Goal: Task Accomplishment & Management: Complete application form

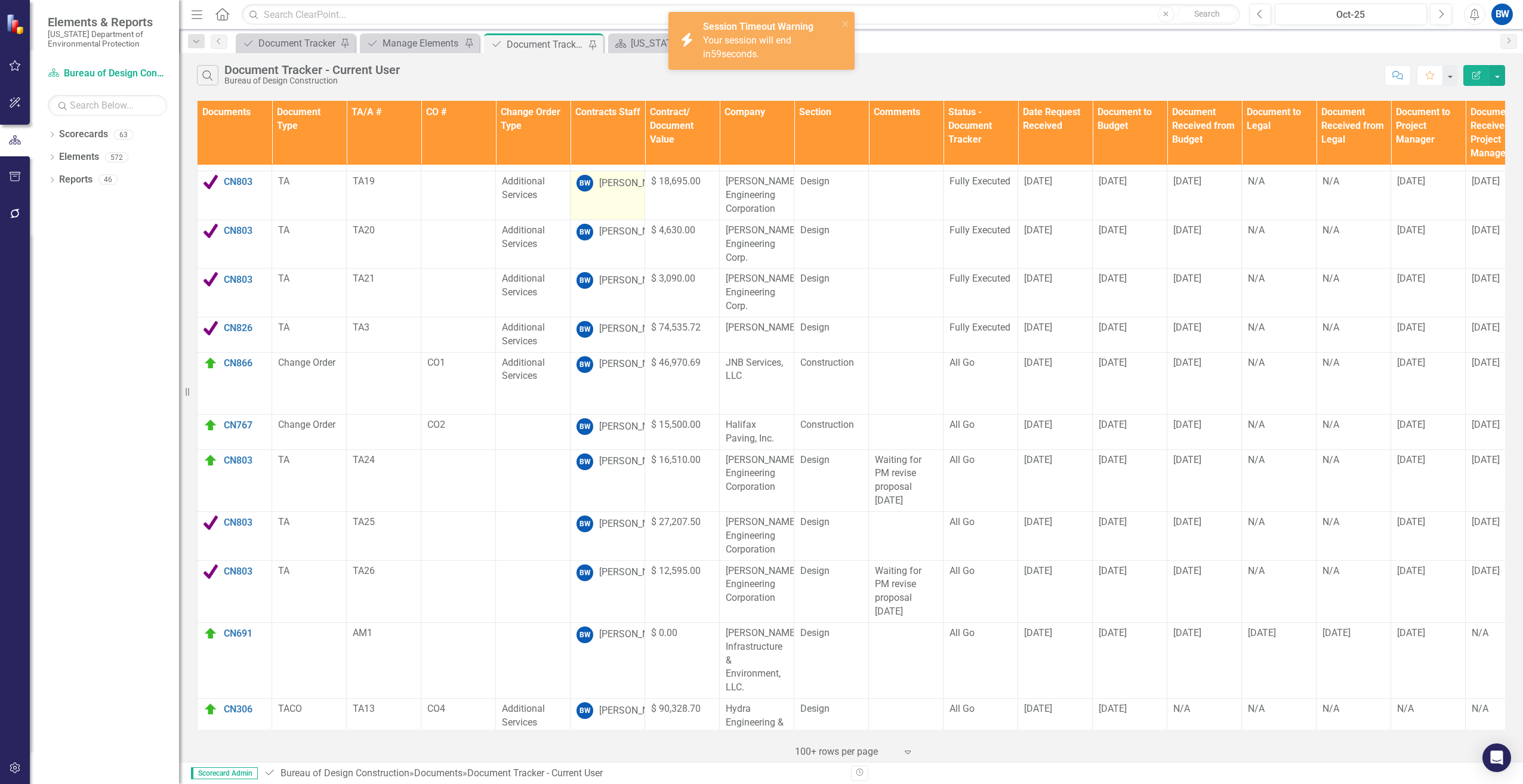
scroll to position [561, 0]
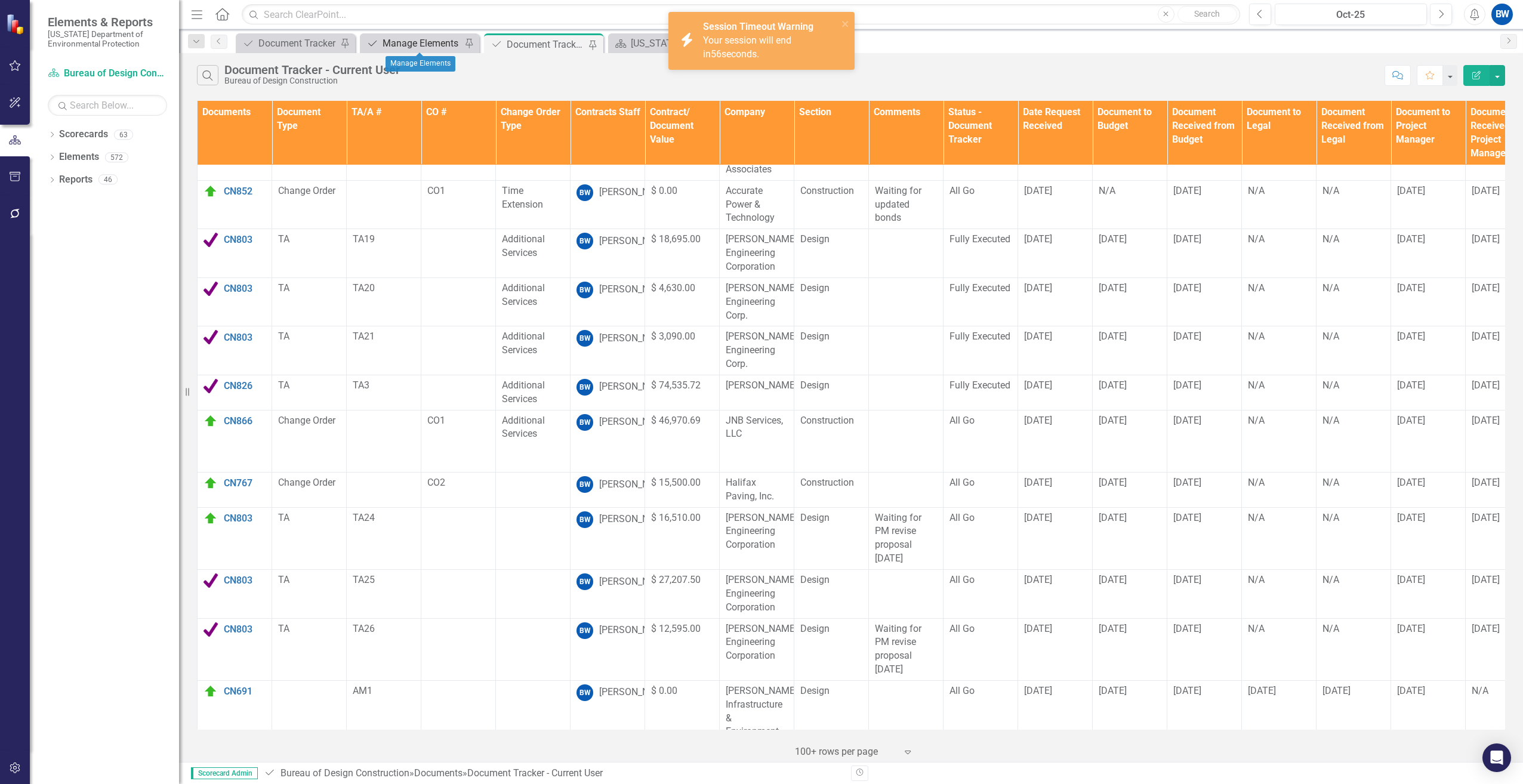
click at [439, 49] on div "Manage Elements" at bounding box center [422, 43] width 79 height 15
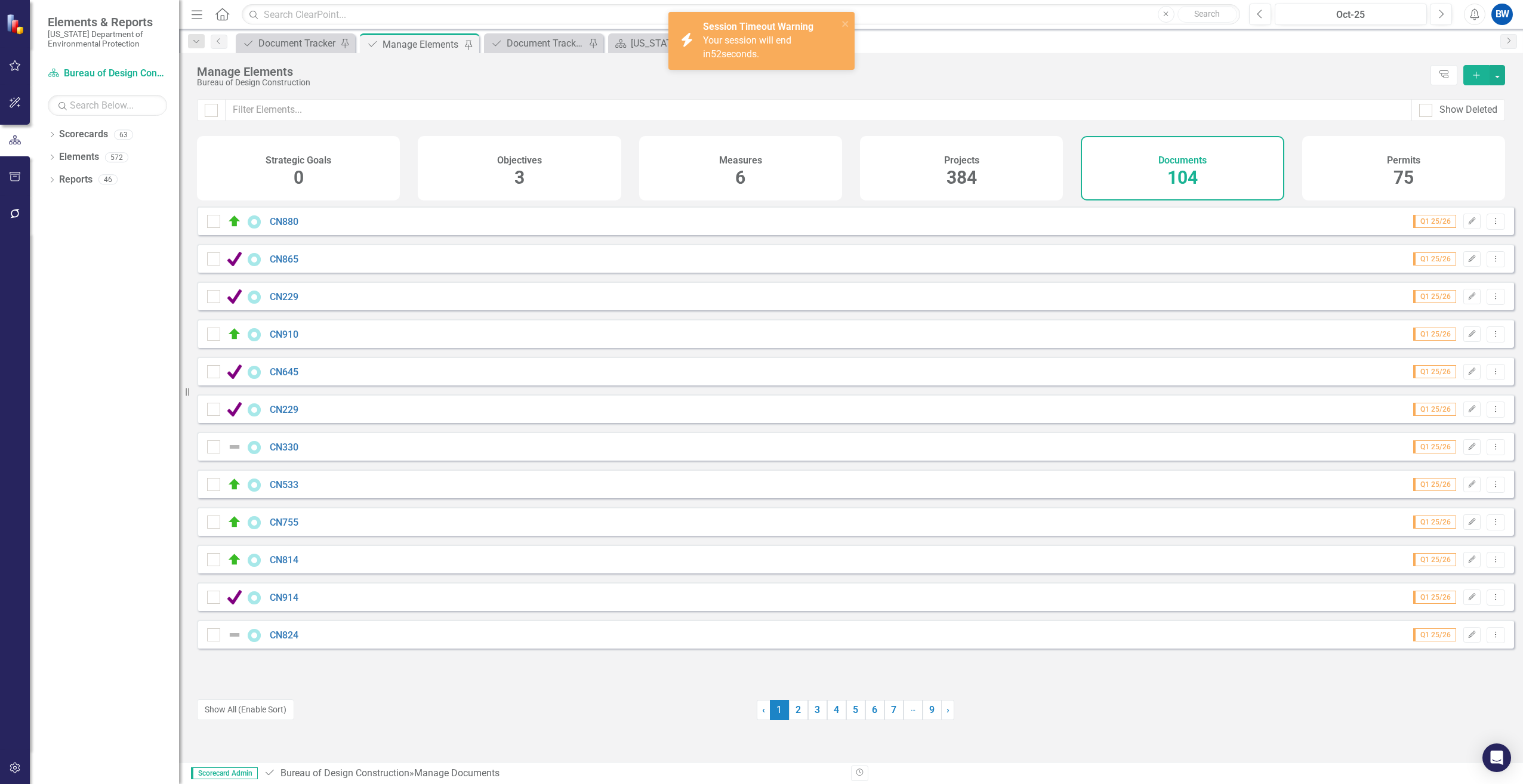
click at [1473, 80] on button "Add" at bounding box center [1477, 75] width 27 height 20
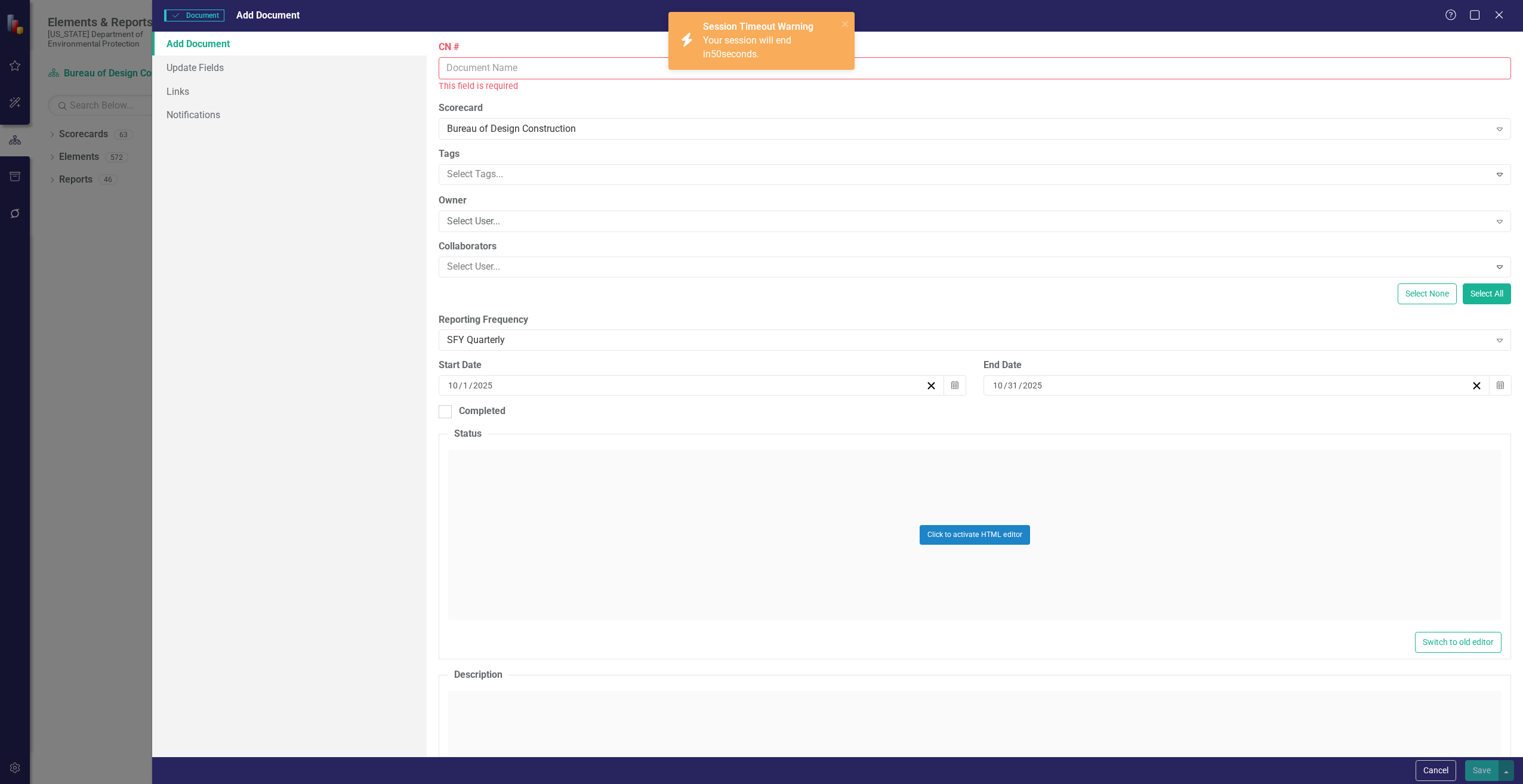
click at [483, 68] on input "CN #" at bounding box center [975, 68] width 1073 height 22
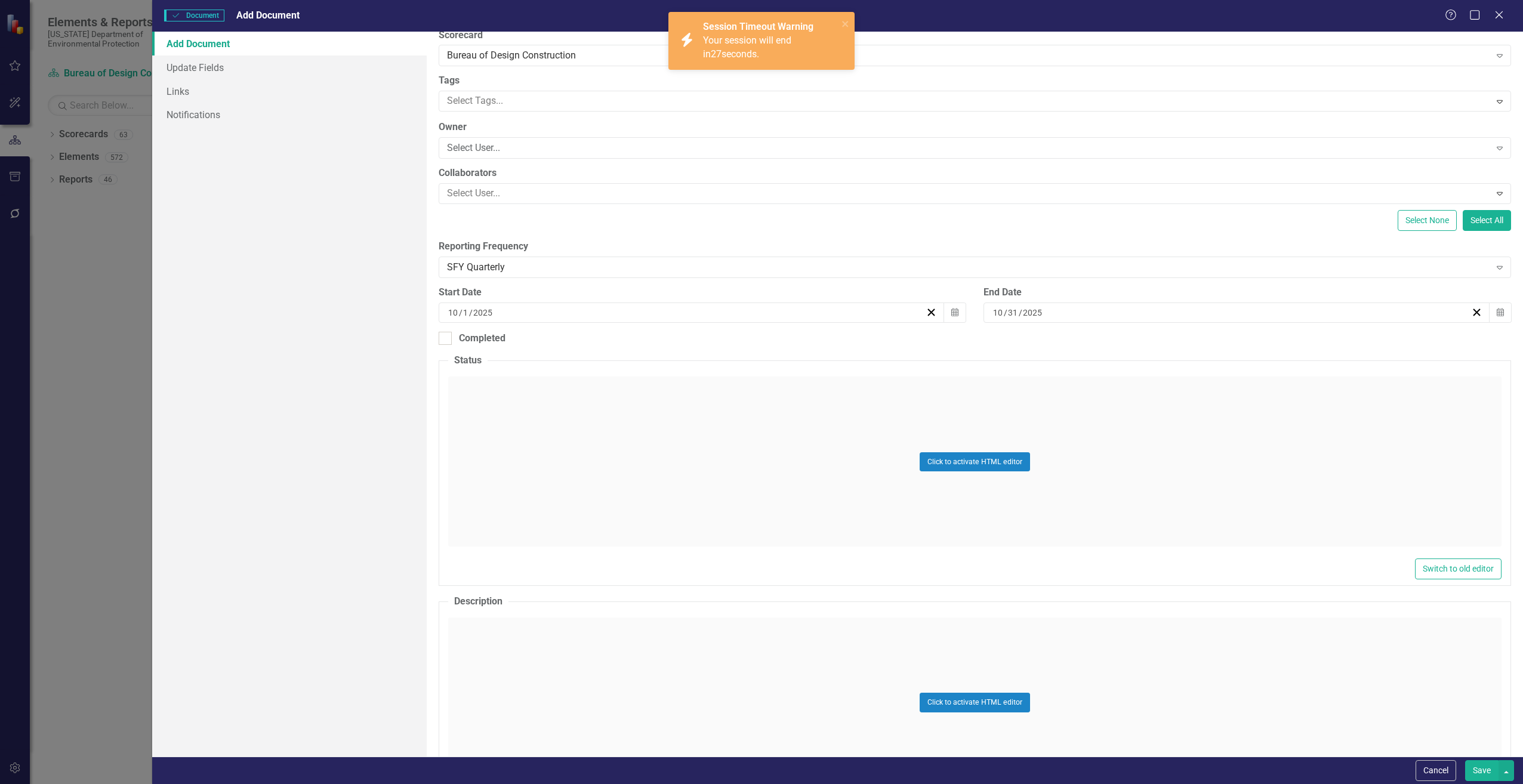
type input "CN691"
click at [484, 626] on div "Click to activate HTML editor" at bounding box center [974, 703] width 1053 height 170
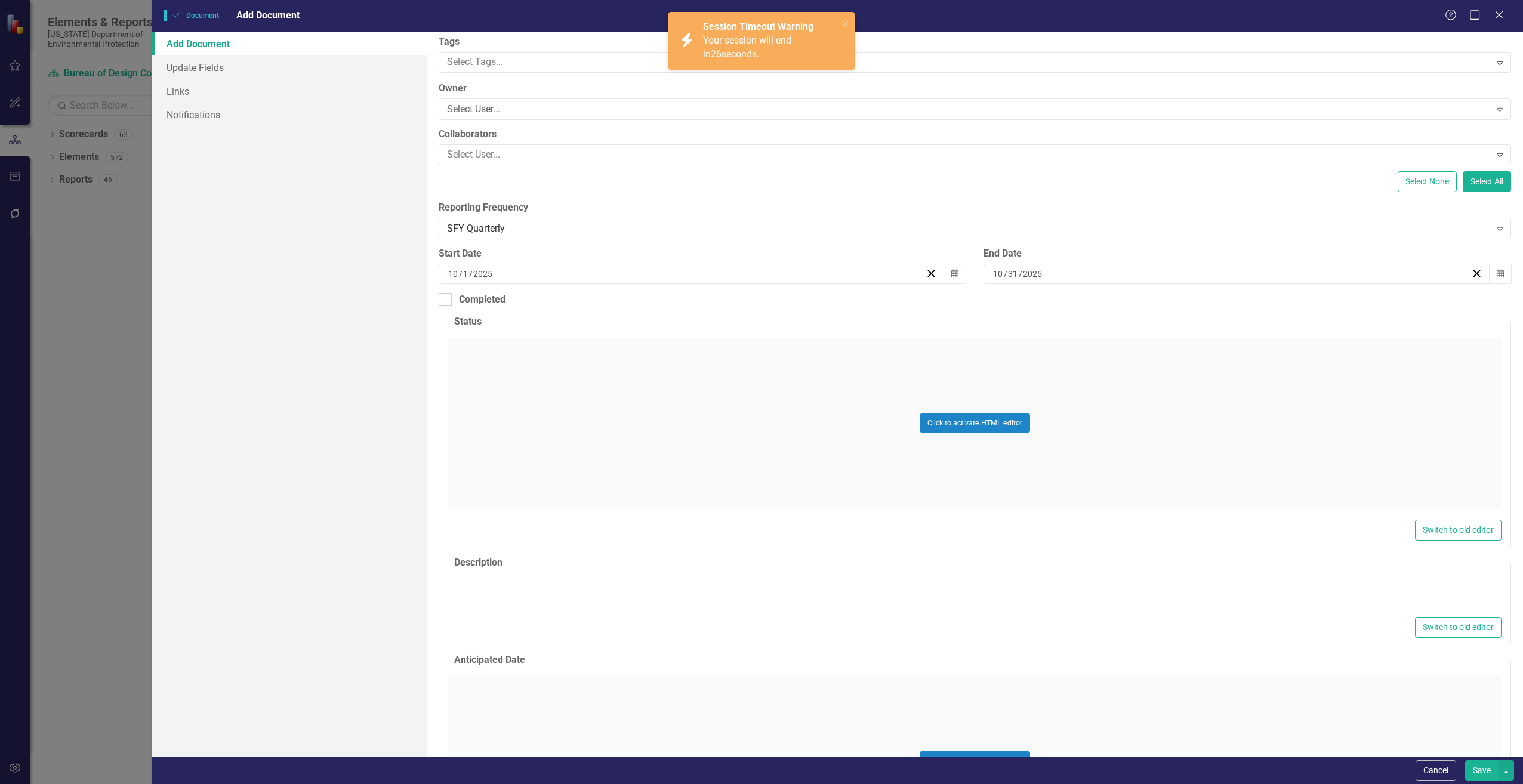
click at [497, 576] on div at bounding box center [974, 595] width 1053 height 38
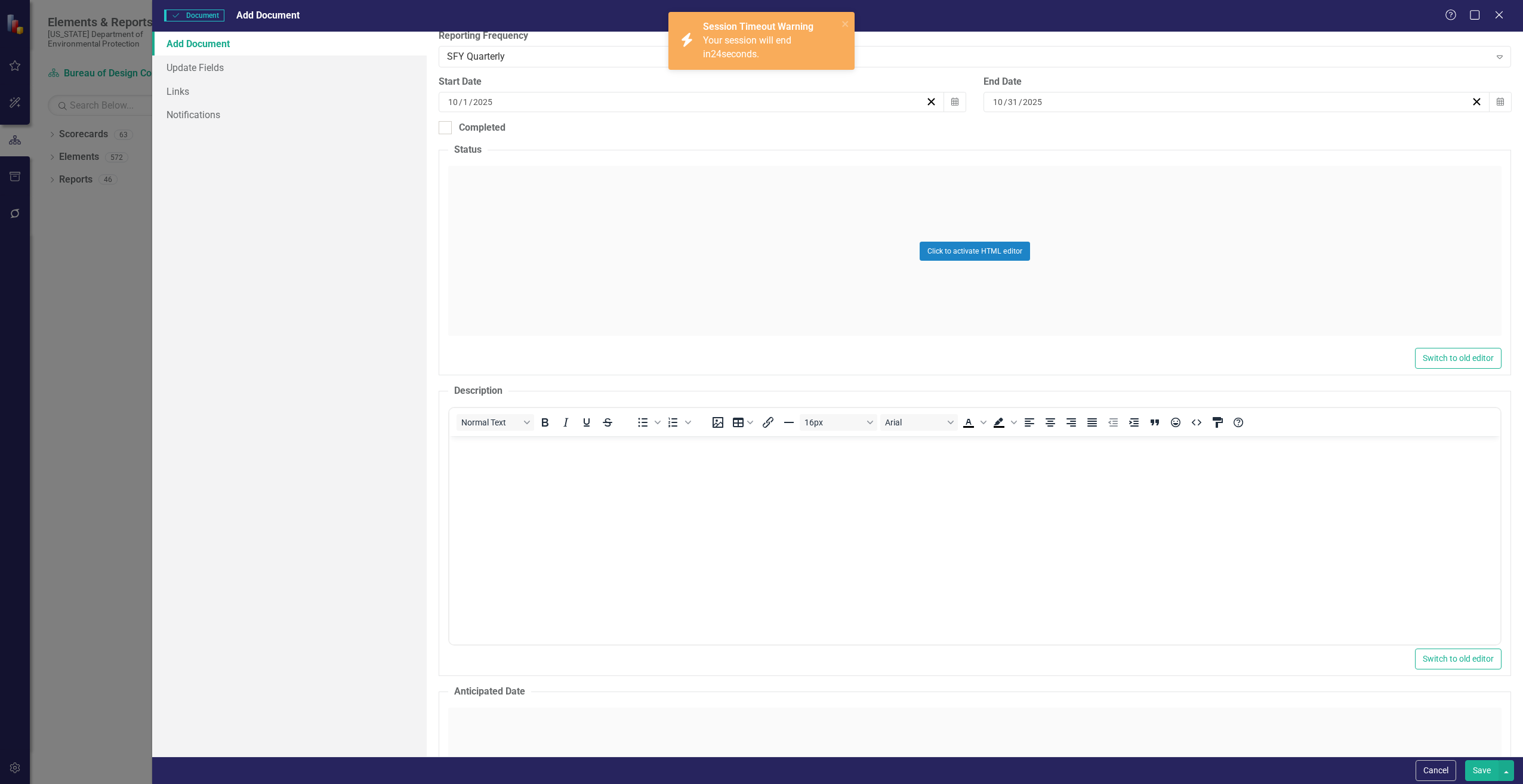
scroll to position [299, 0]
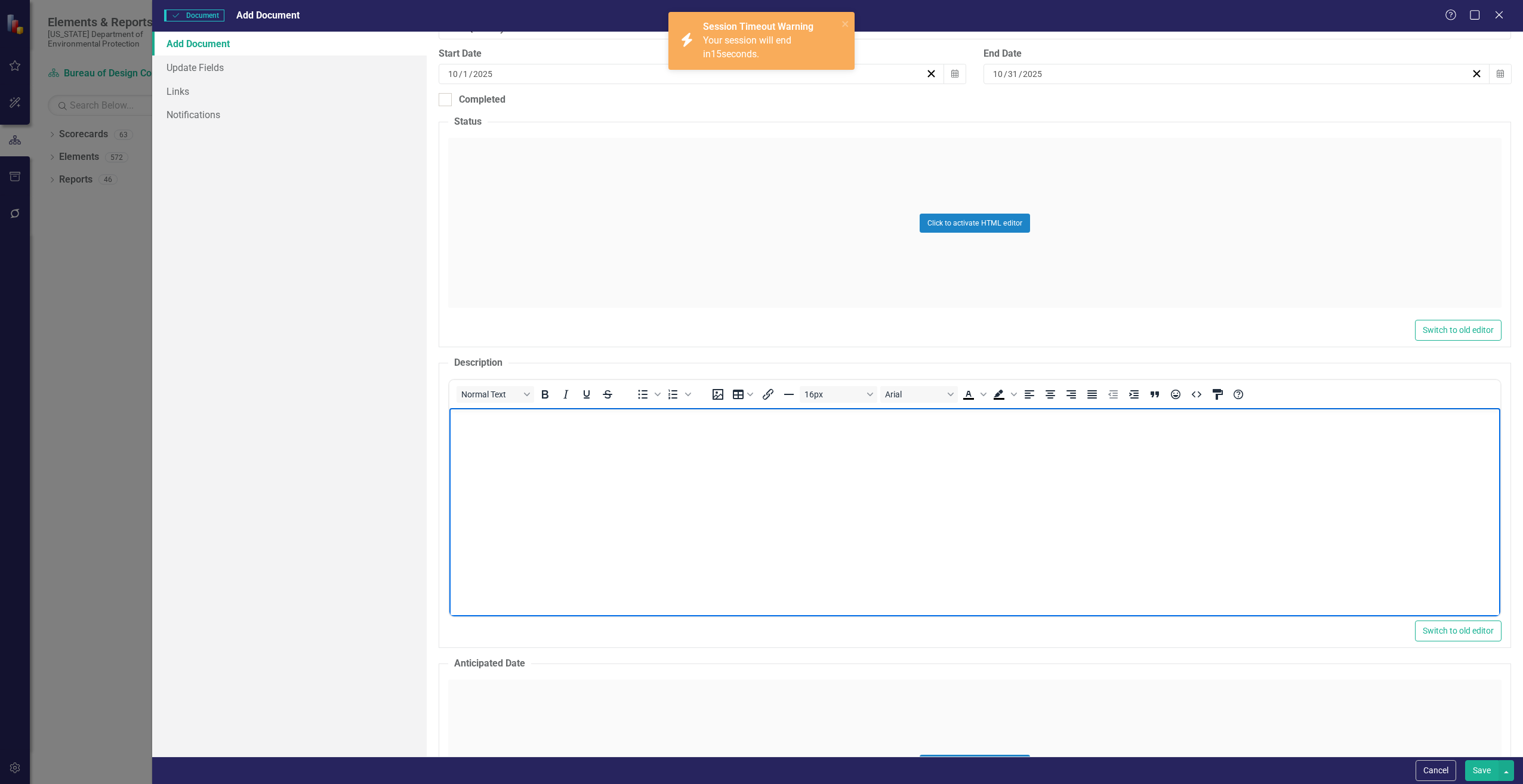
click at [523, 454] on body "Rich Text Area. Press ALT-0 for help." at bounding box center [974, 498] width 1051 height 179
paste body "Rich Text Area. Press ALT-0 for help."
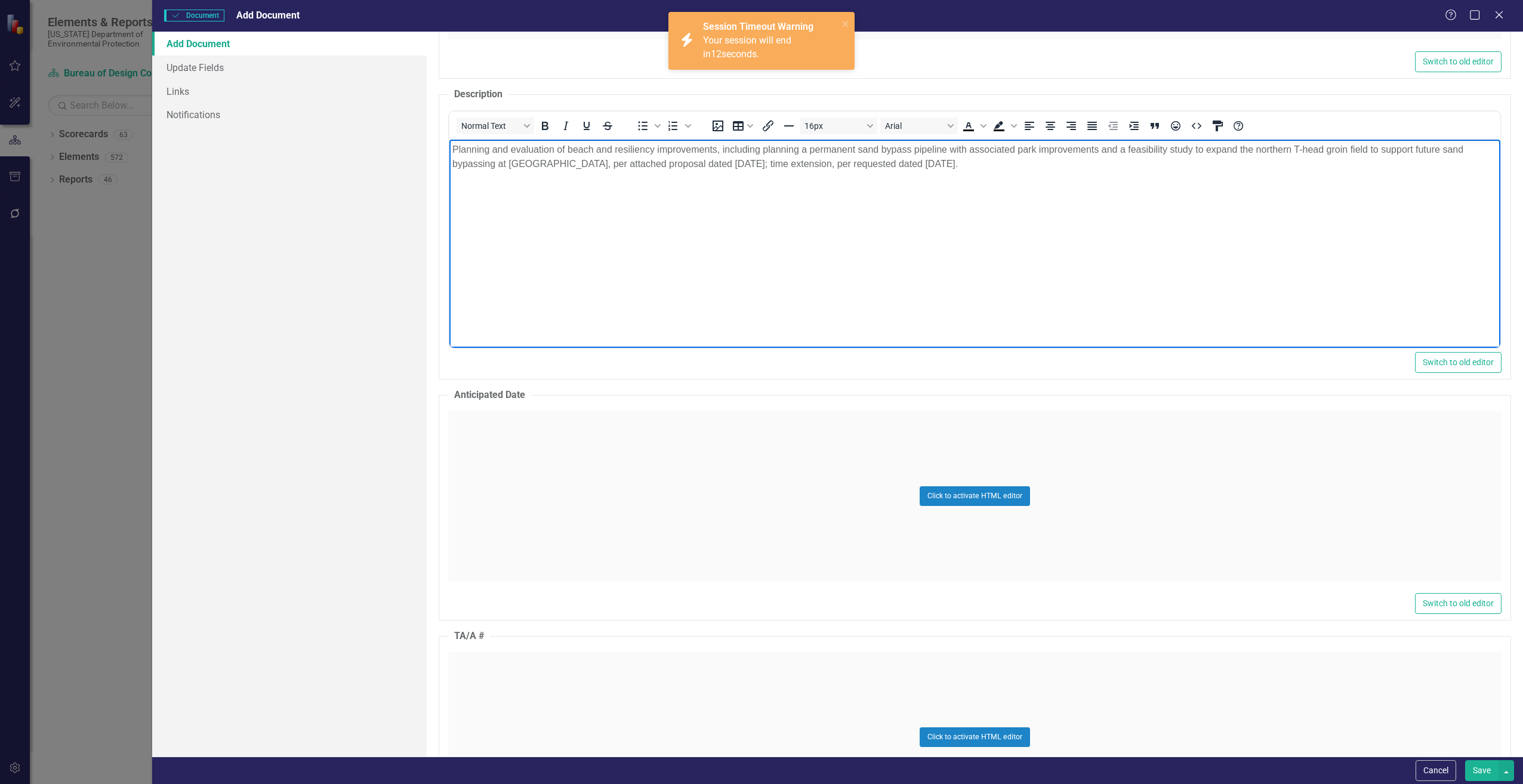
scroll to position [596, 0]
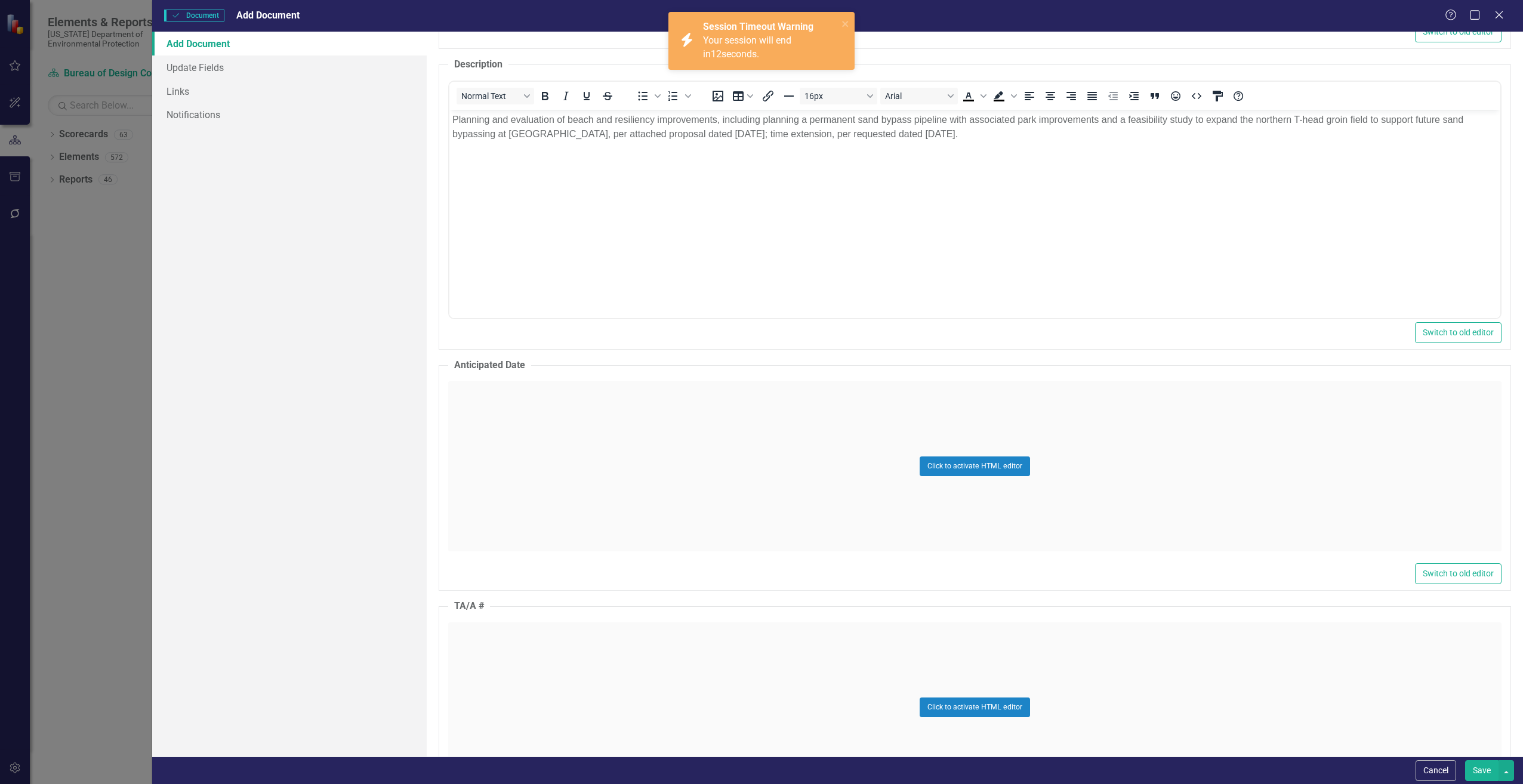
click at [521, 466] on div "Click to activate HTML editor" at bounding box center [974, 466] width 1053 height 170
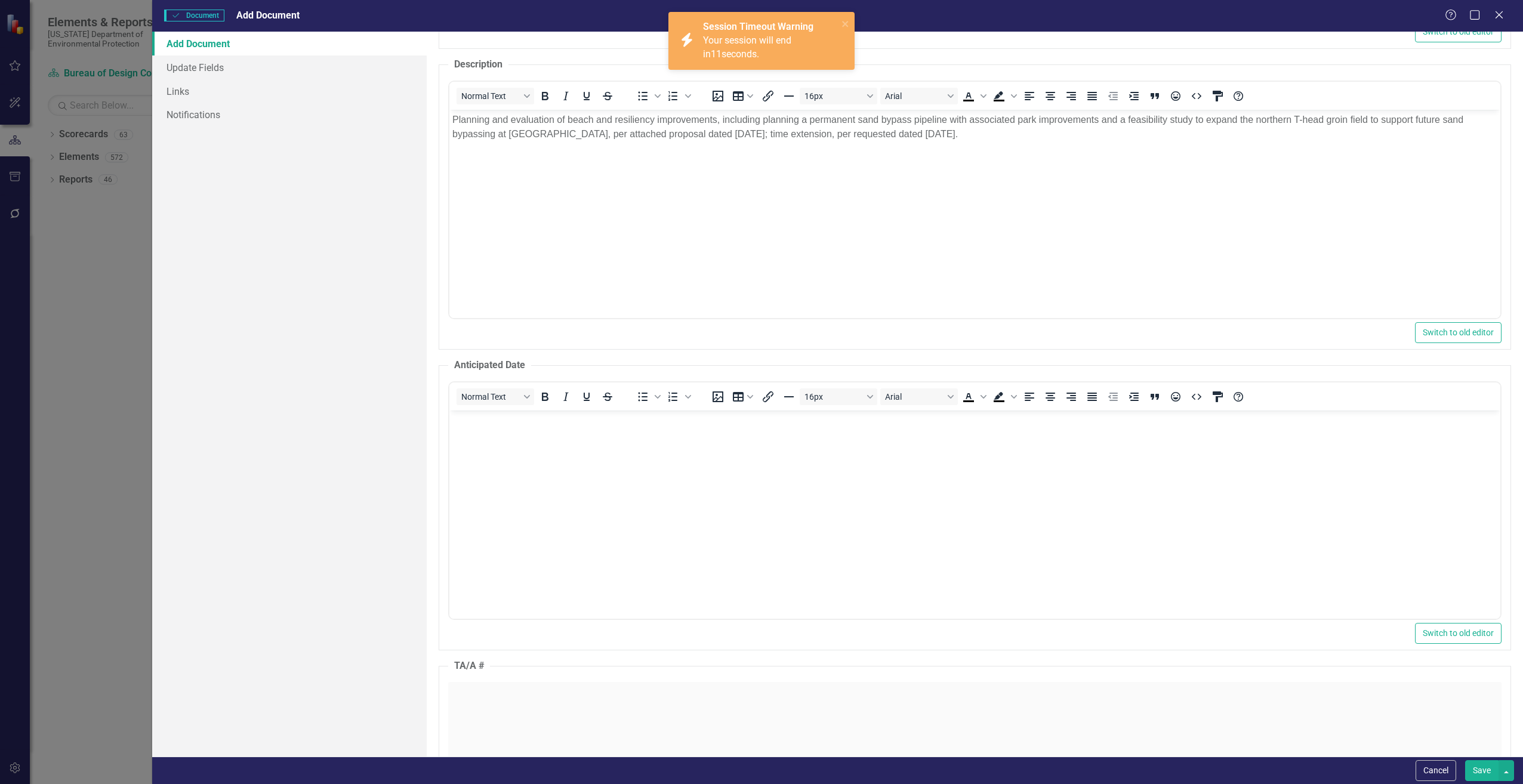
scroll to position [0, 0]
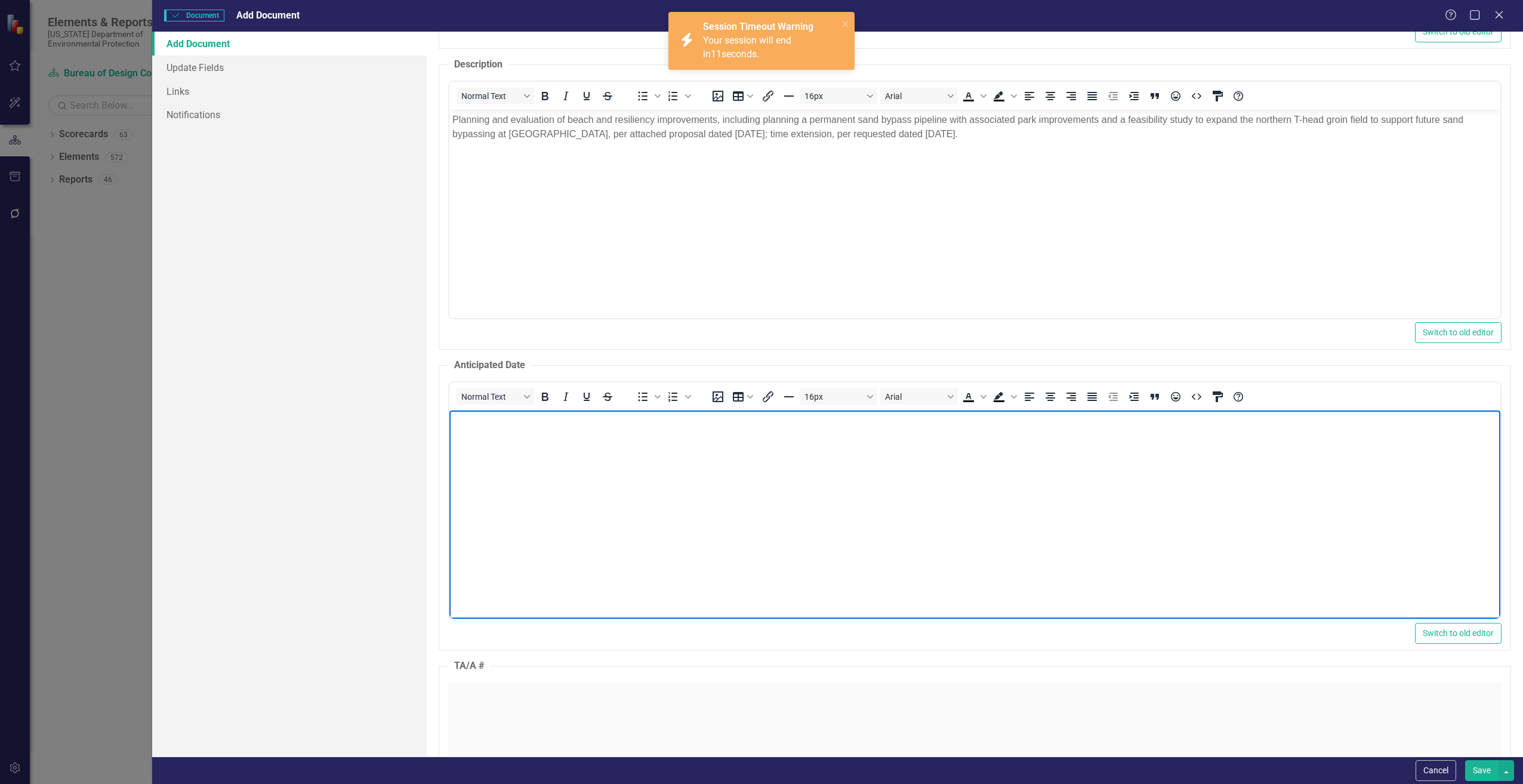
click at [515, 502] on body "Rich Text Area. Press ALT-0 for help." at bounding box center [974, 500] width 1051 height 179
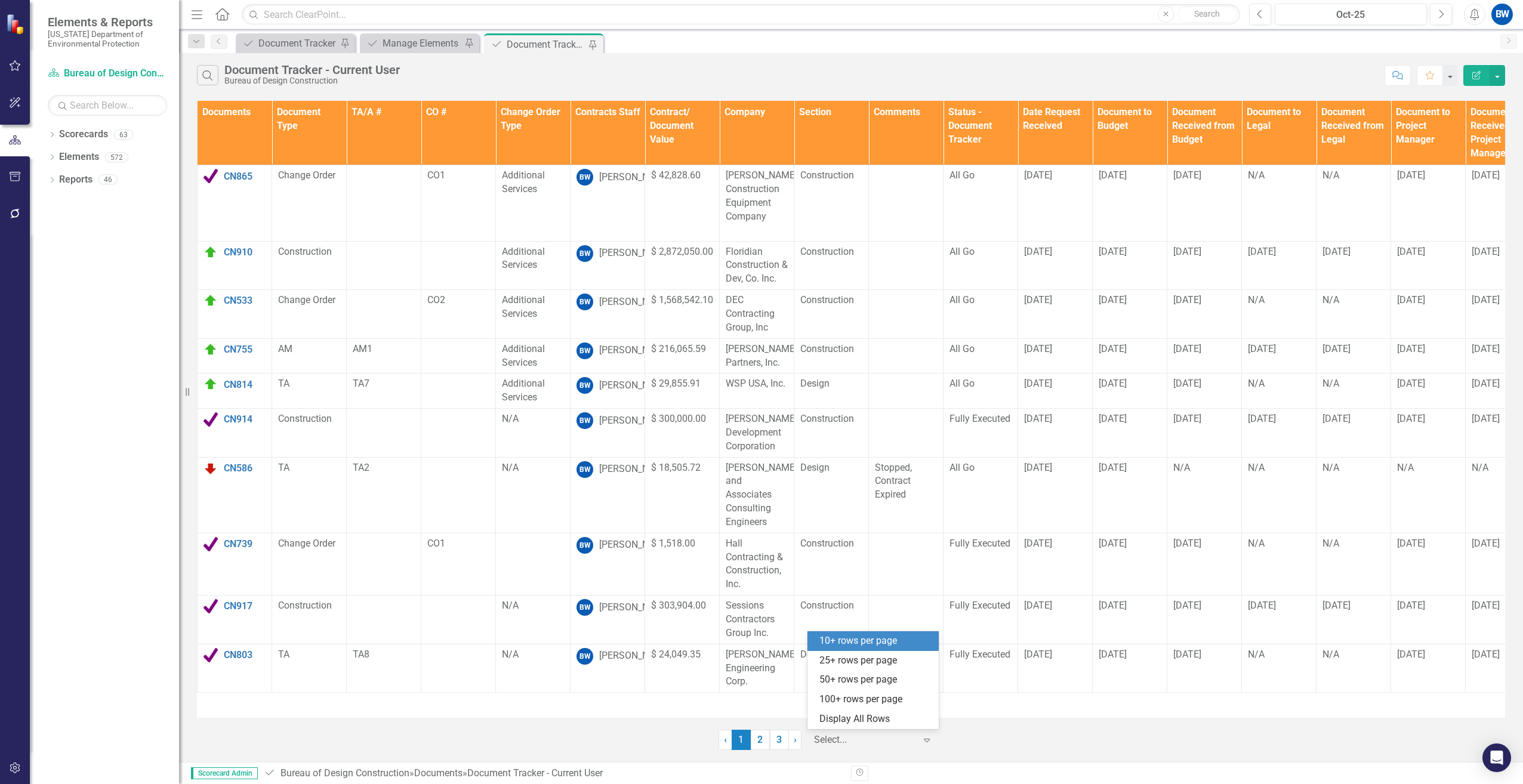
click at [820, 736] on div at bounding box center [865, 740] width 101 height 16
click at [826, 695] on div "100+ rows per page" at bounding box center [876, 699] width 112 height 14
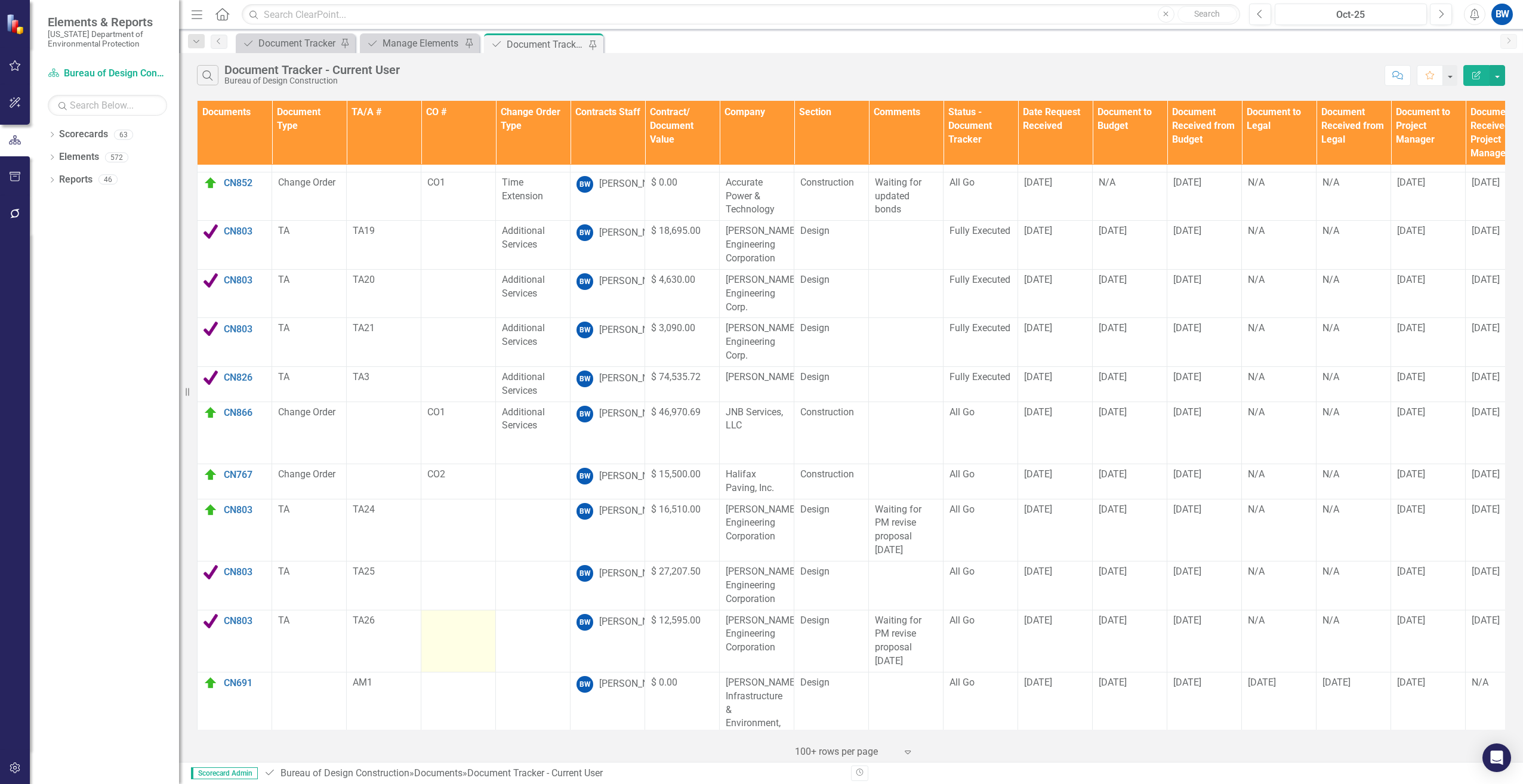
scroll to position [680, 0]
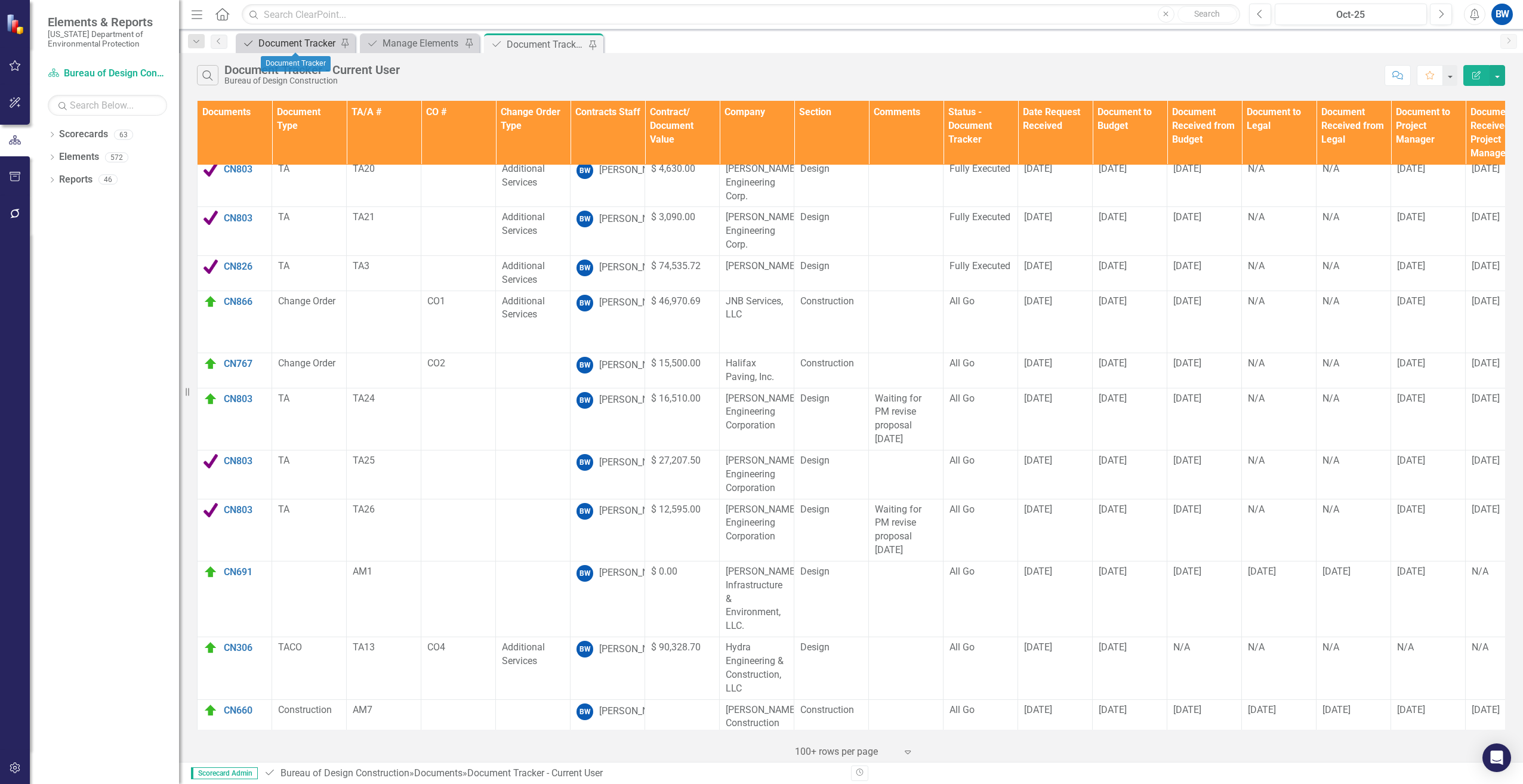
click at [280, 38] on div "Document Tracker" at bounding box center [298, 43] width 79 height 15
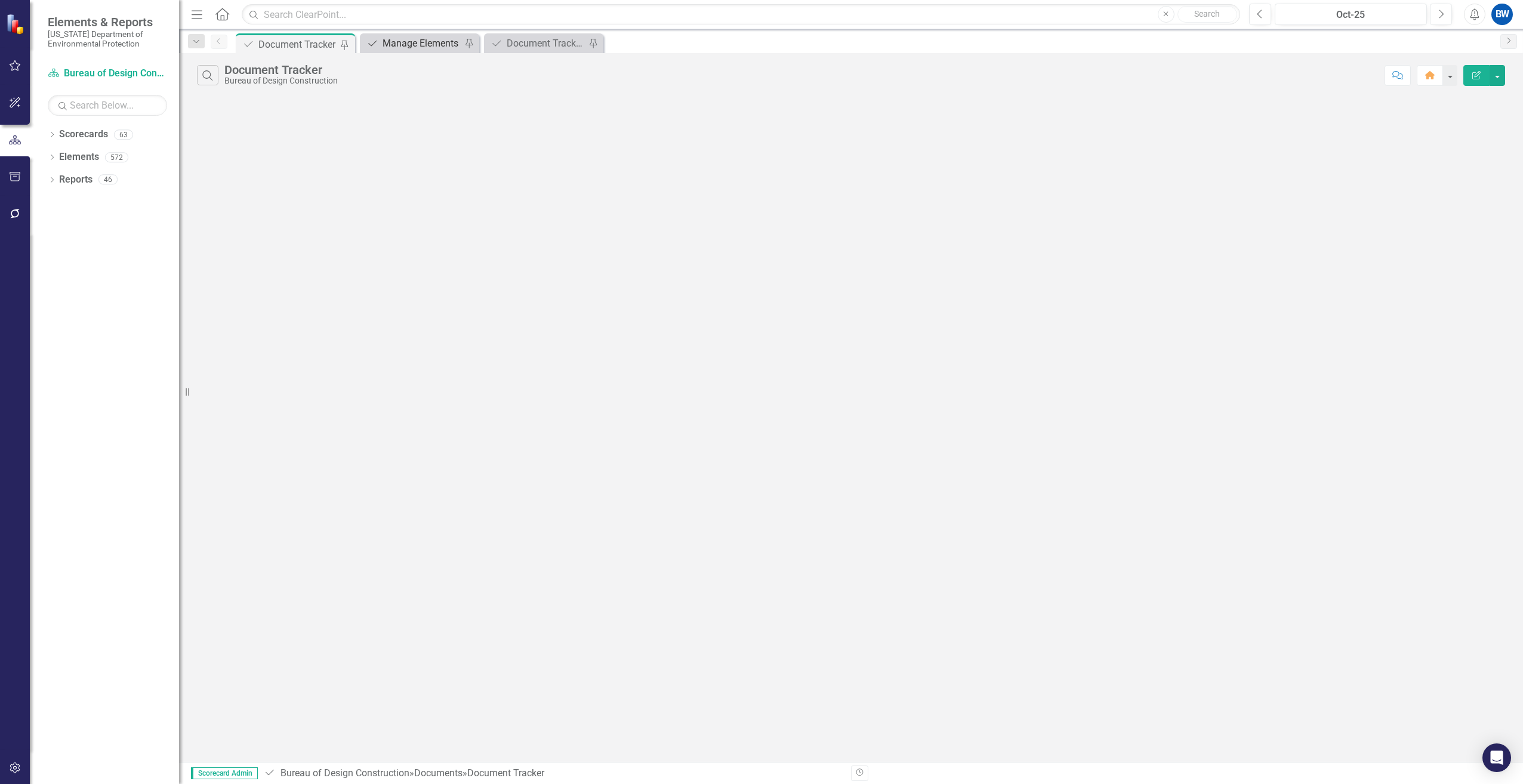
click at [395, 43] on div "Manage Elements" at bounding box center [422, 43] width 79 height 15
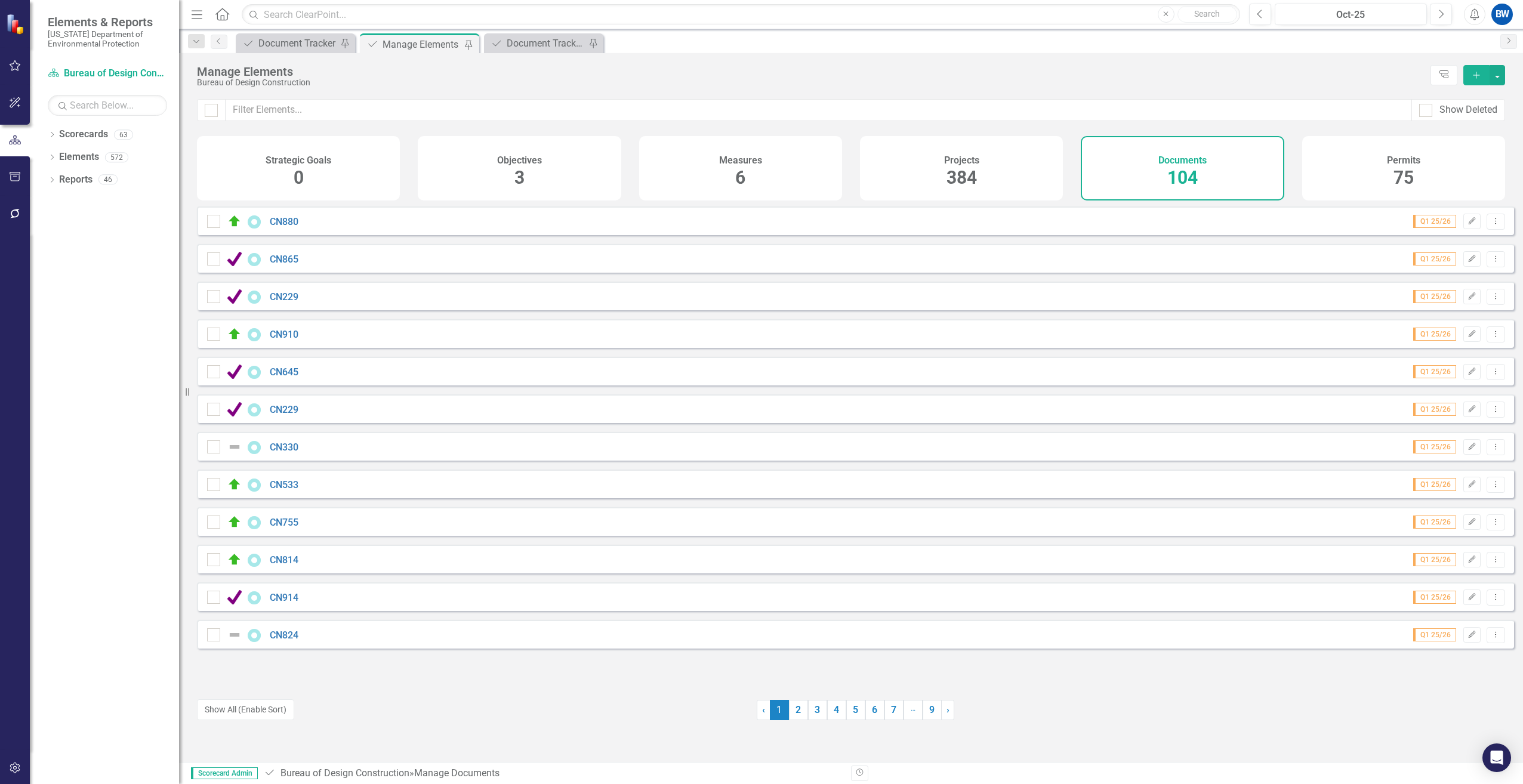
click at [1475, 79] on icon "Add" at bounding box center [1476, 75] width 10 height 9
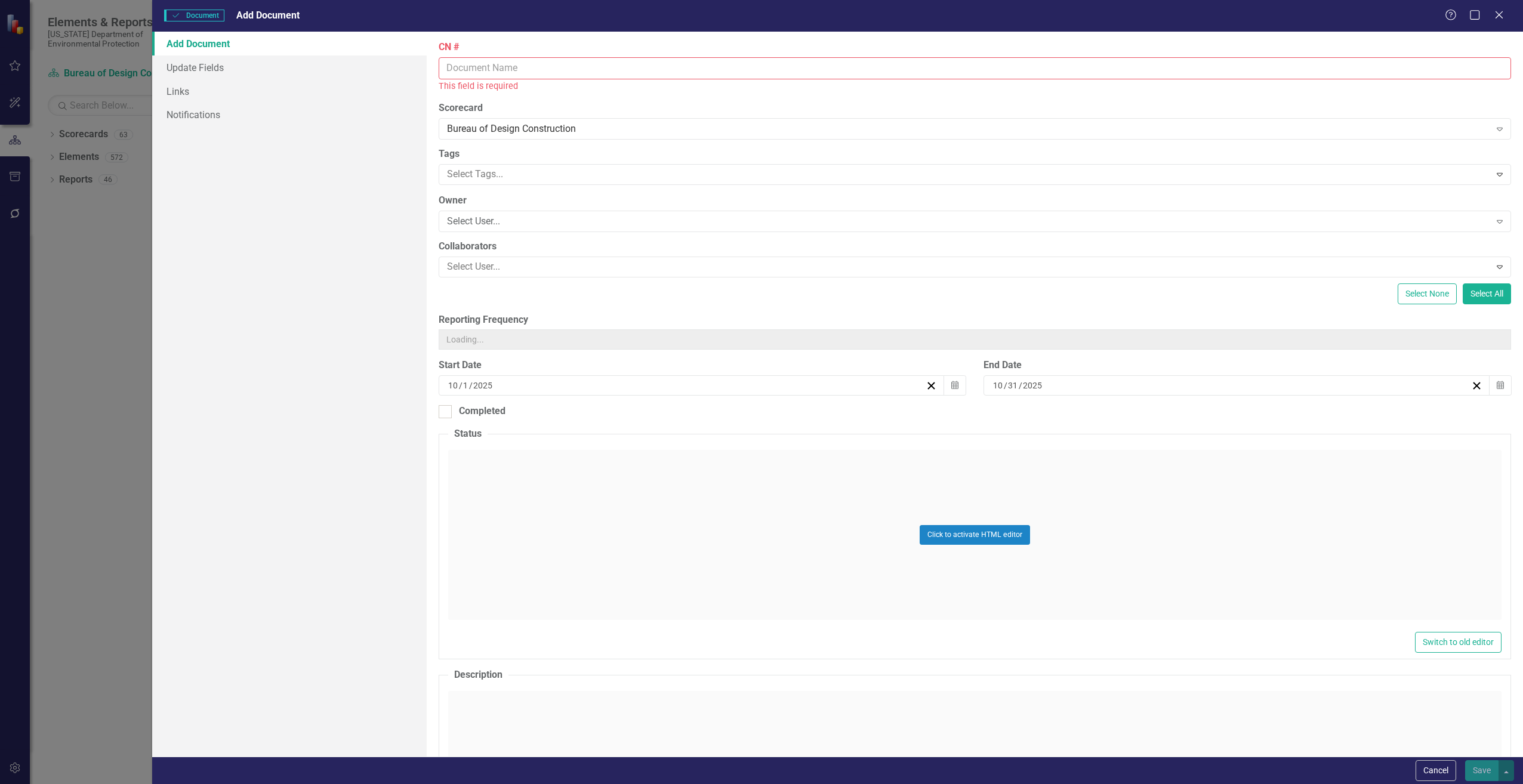
click at [526, 65] on input "CN #" at bounding box center [975, 68] width 1073 height 22
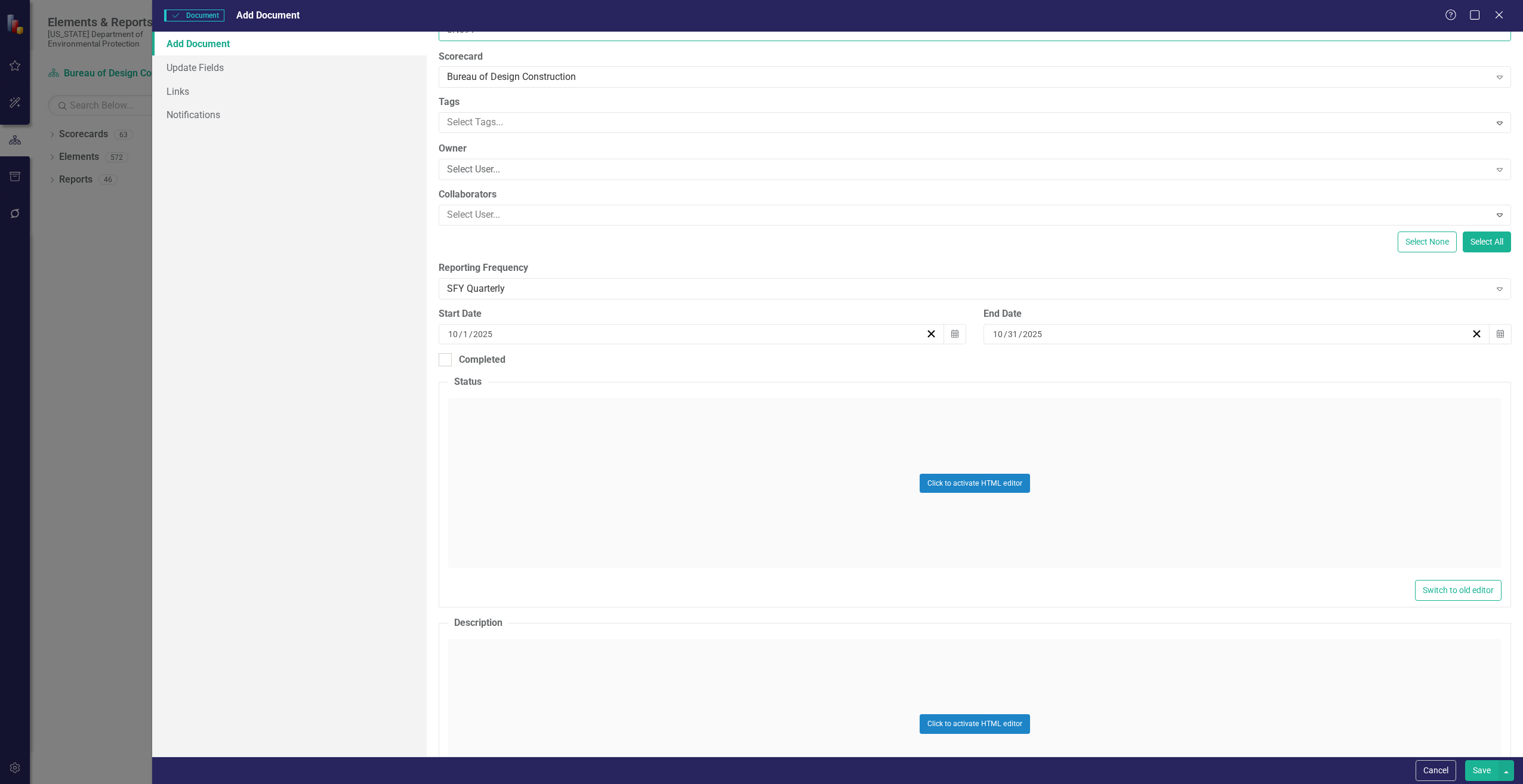
scroll to position [60, 0]
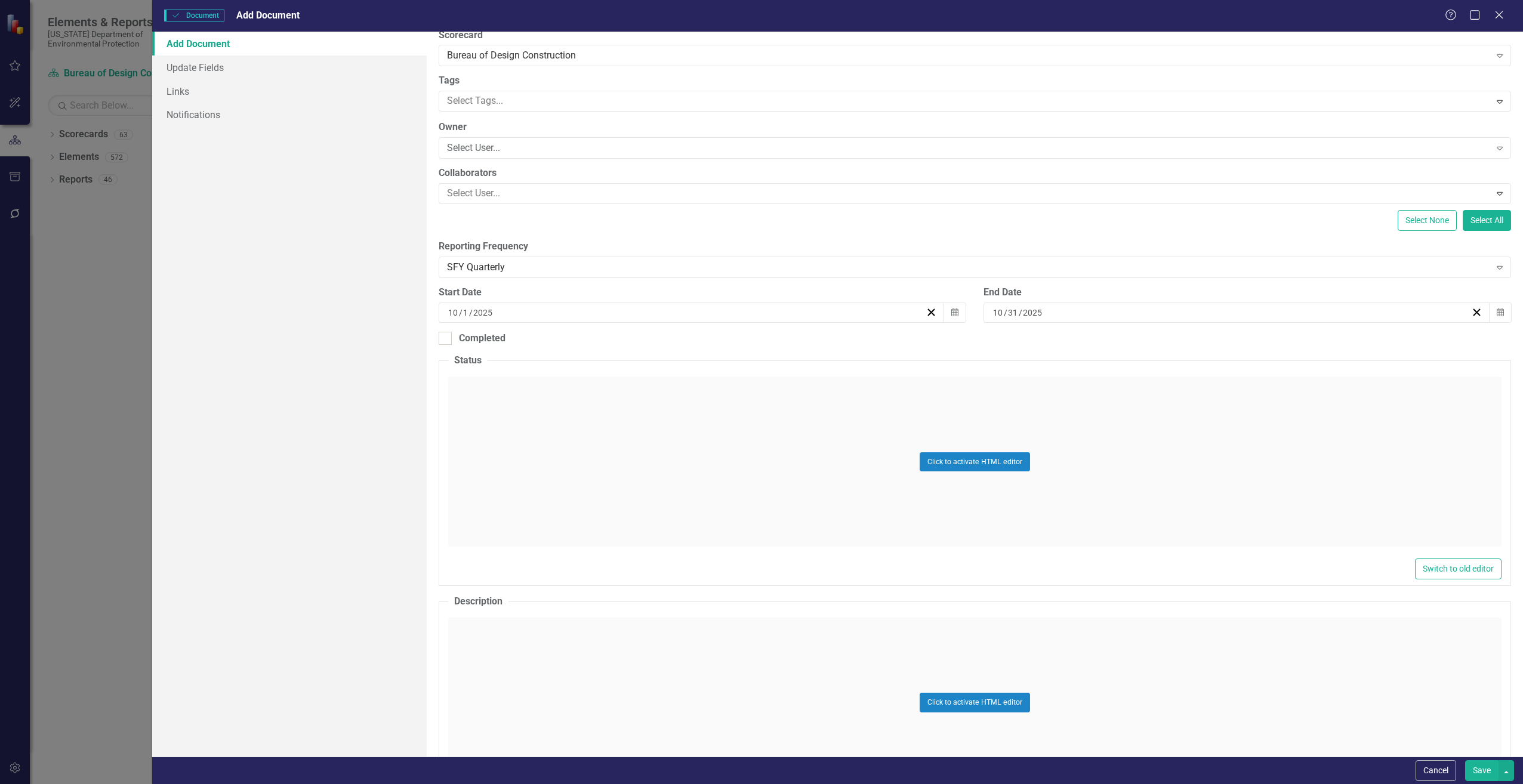
type input "CN691"
click at [518, 635] on div "Click to activate HTML editor" at bounding box center [974, 703] width 1053 height 170
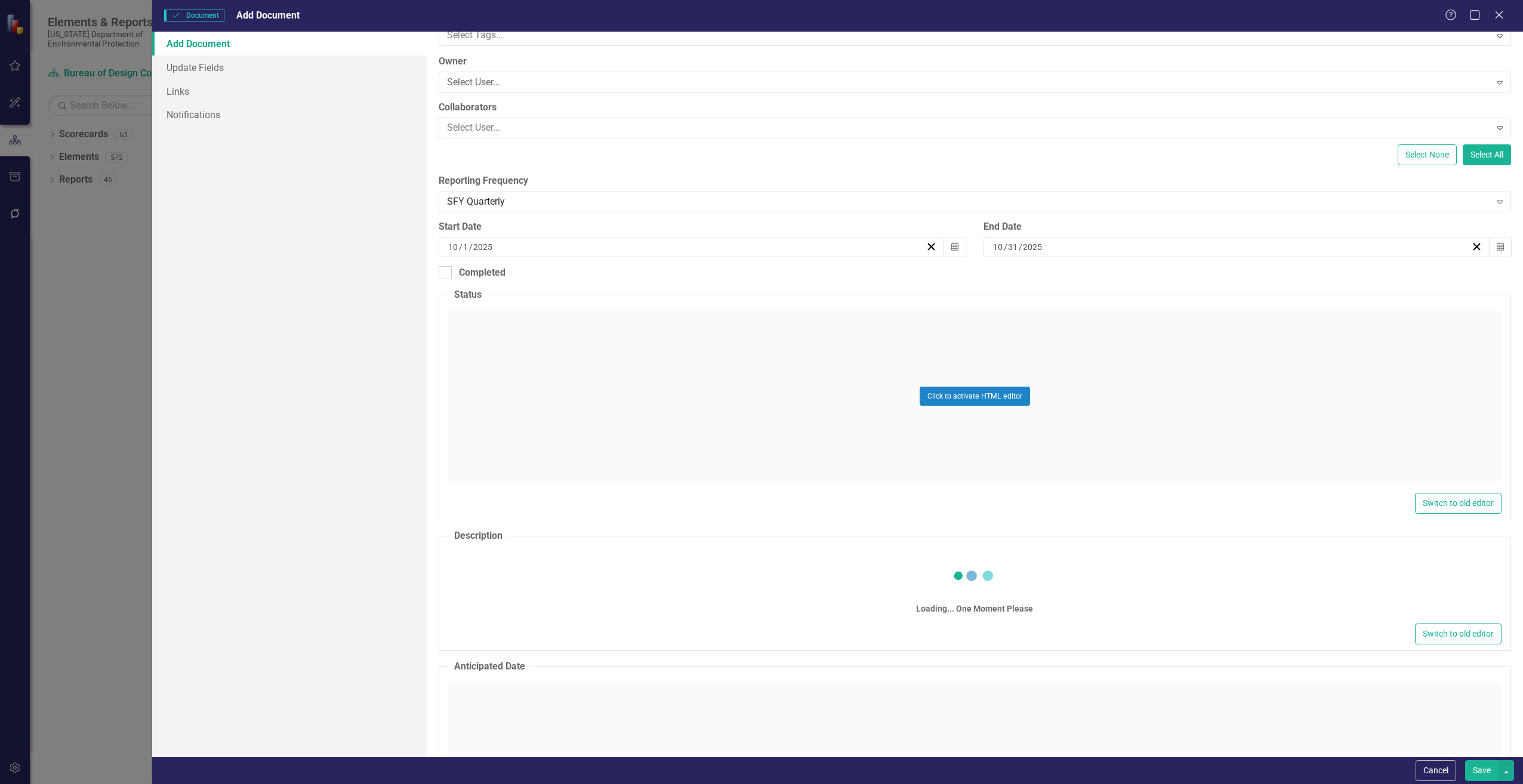
click at [489, 549] on div "Loading... One Moment Please" at bounding box center [974, 585] width 1053 height 72
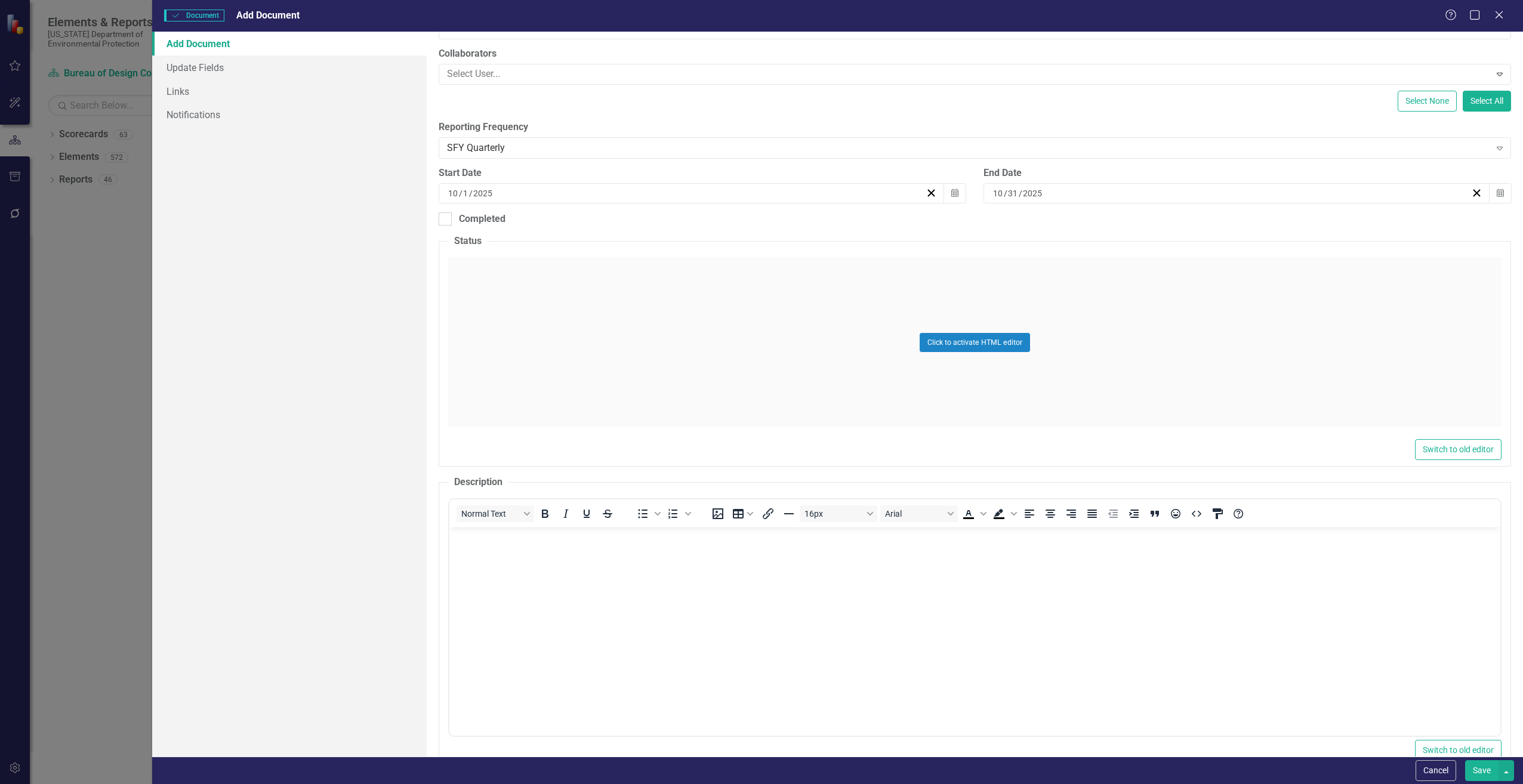
scroll to position [0, 0]
click at [481, 585] on body "Rich Text Area. Press ALT-0 for help." at bounding box center [974, 617] width 1051 height 179
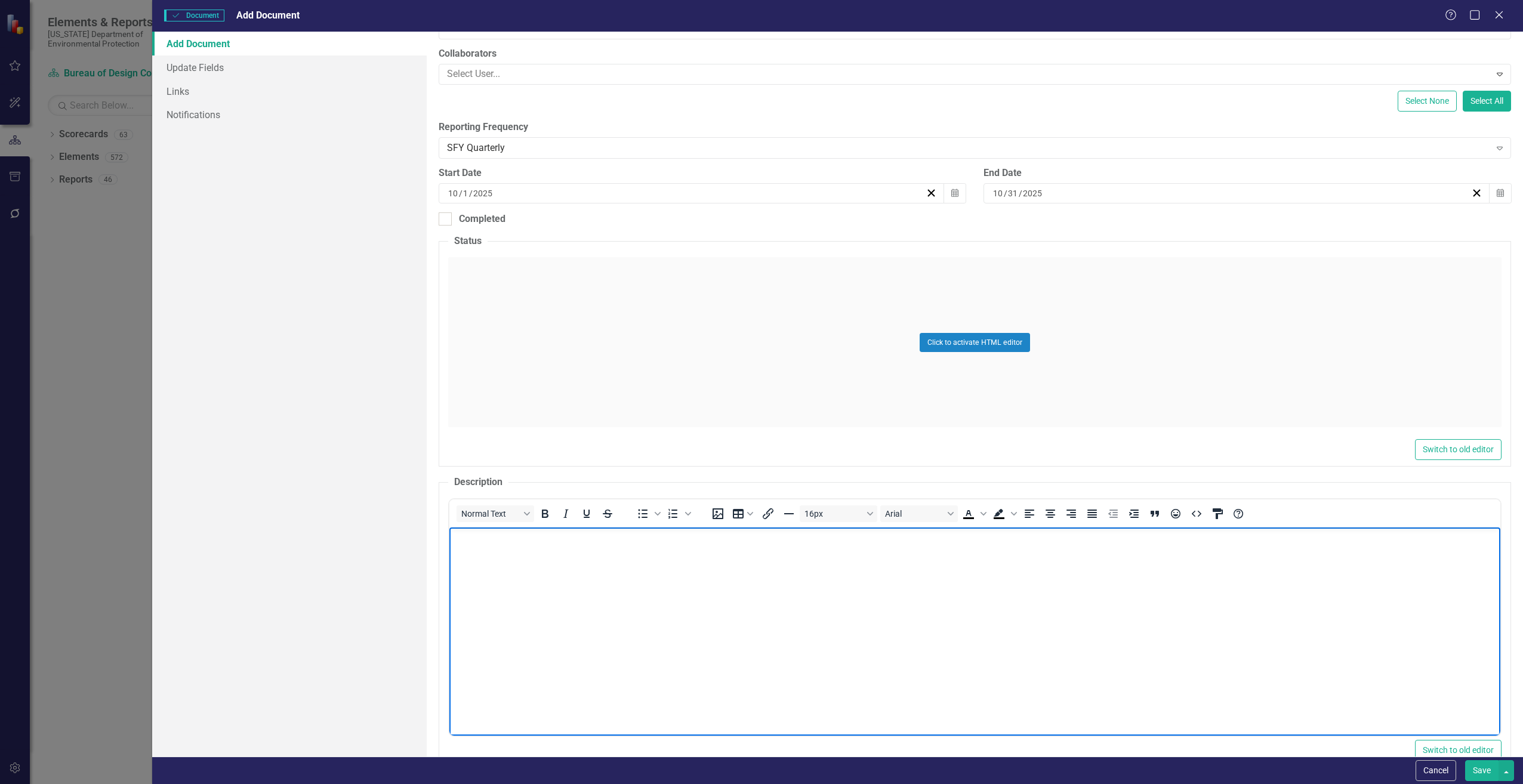
paste body "Rich Text Area. Press ALT-0 for help."
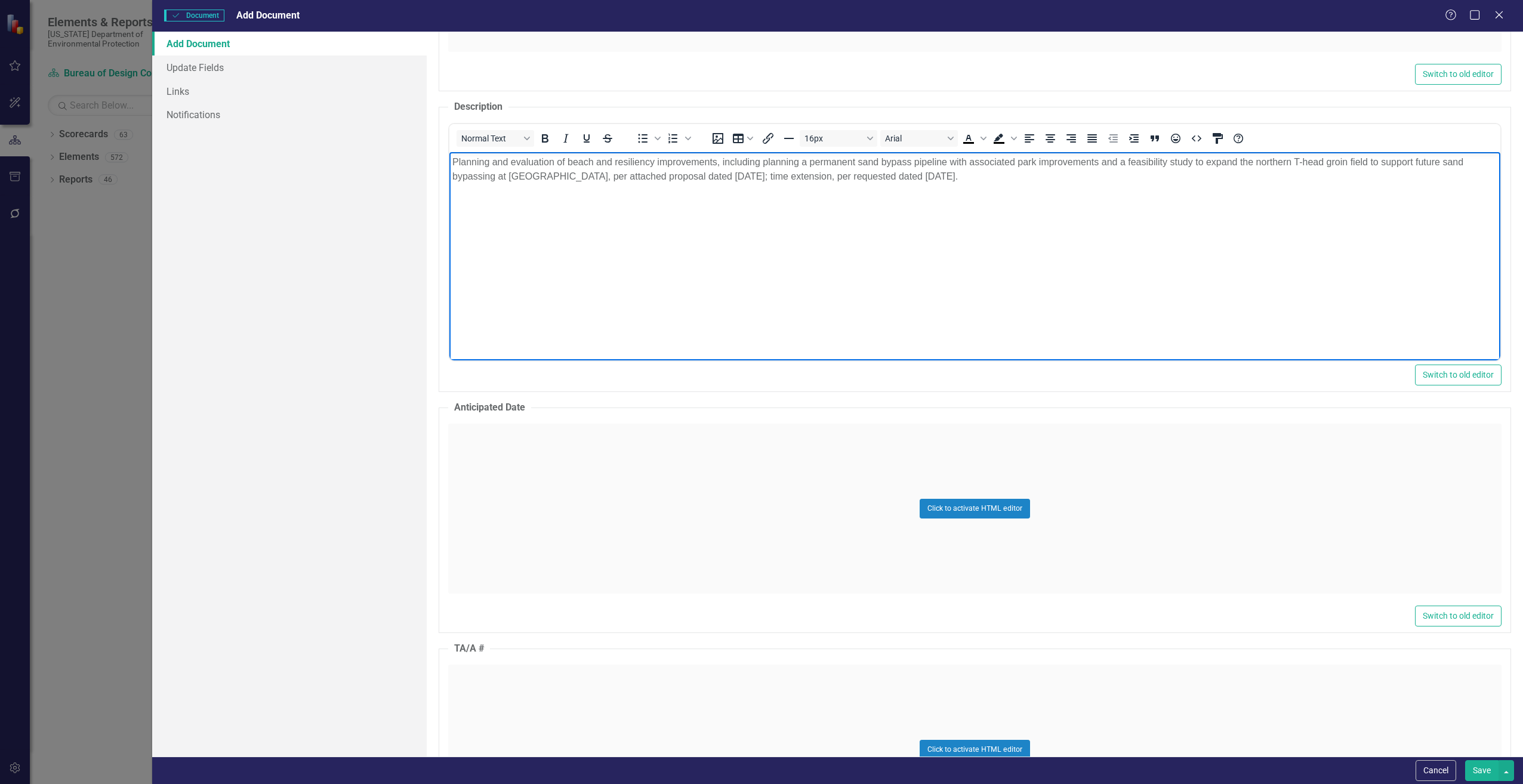
scroll to position [656, 0]
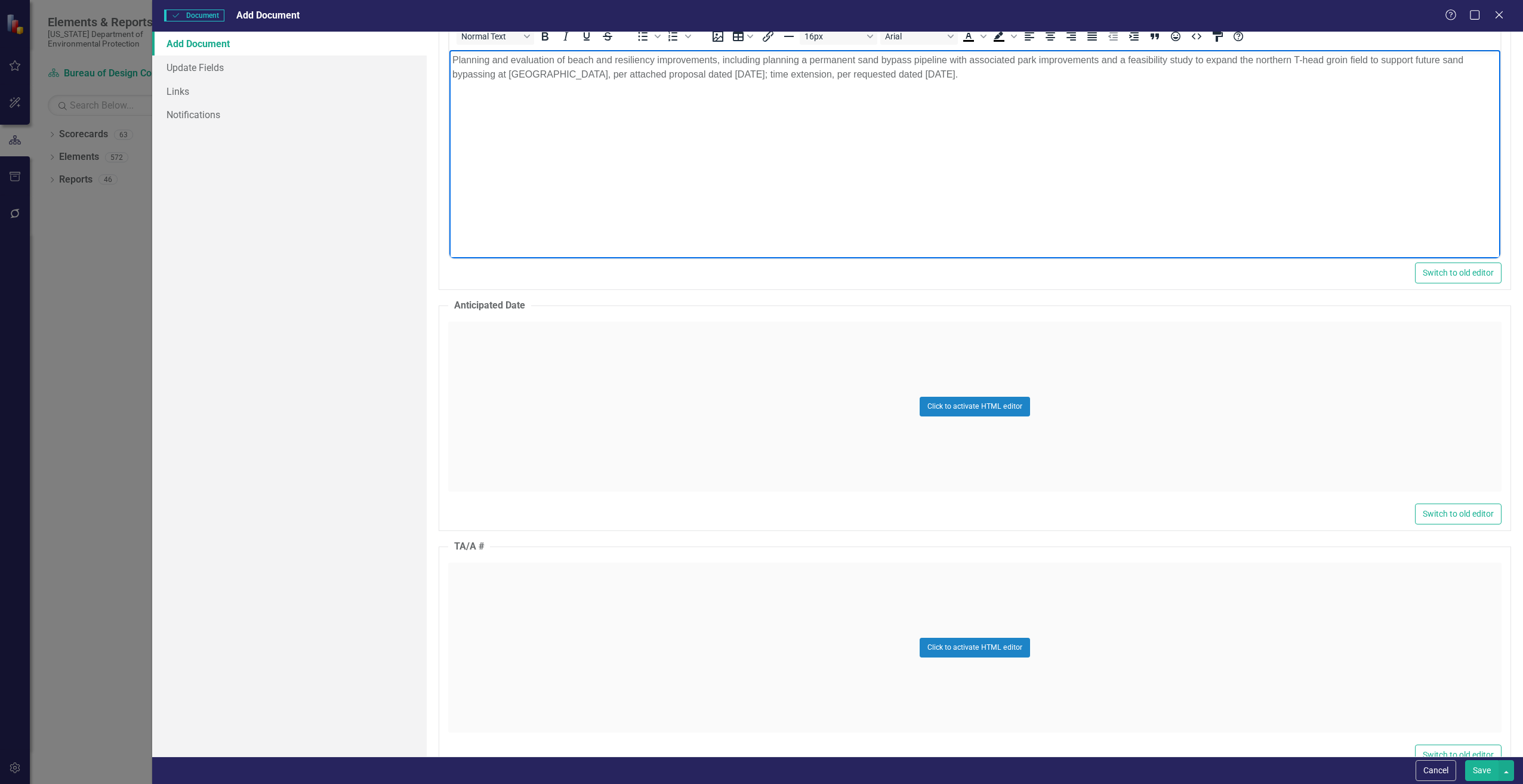
click at [519, 611] on div "Click to activate HTML editor" at bounding box center [974, 648] width 1053 height 170
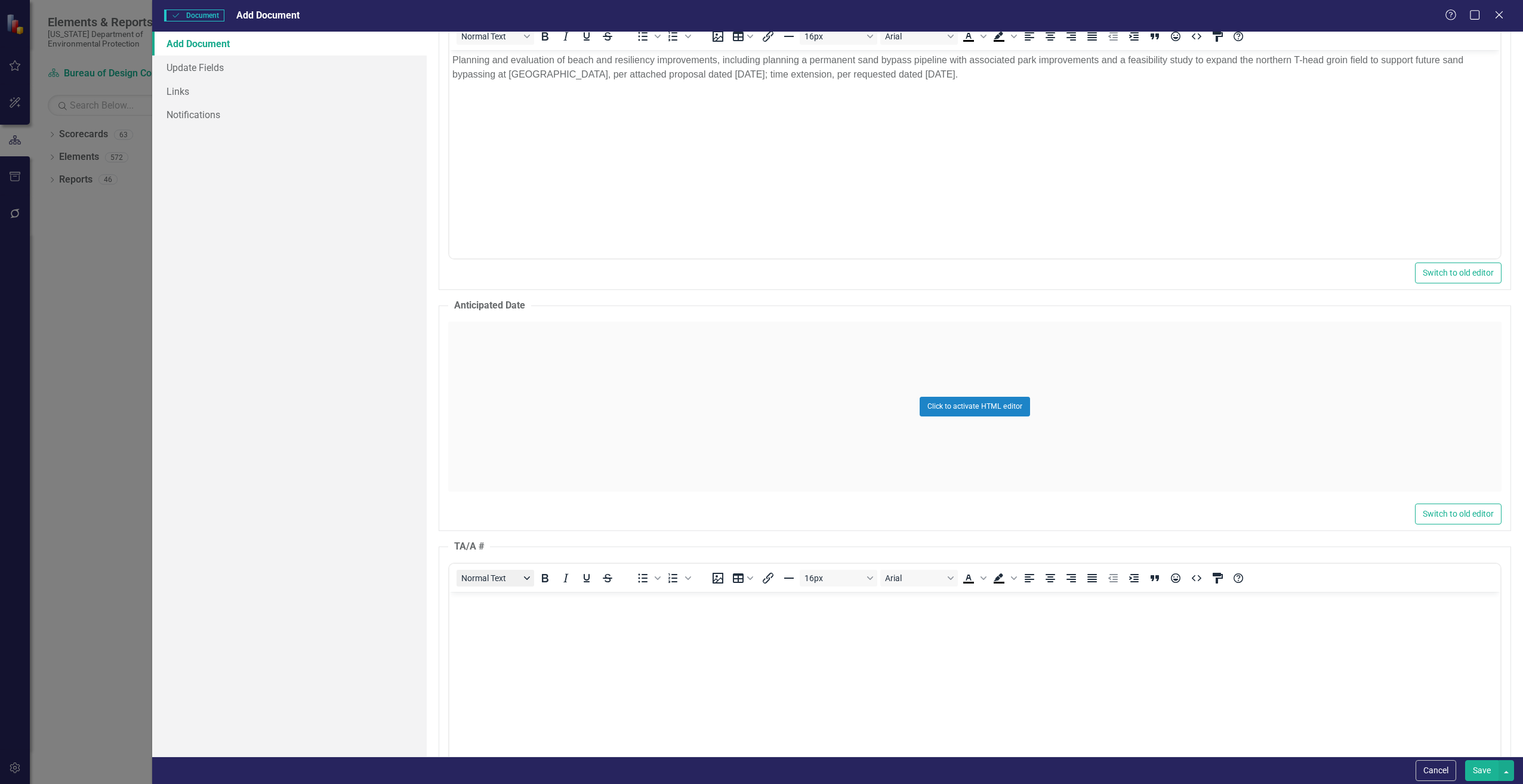
scroll to position [0, 0]
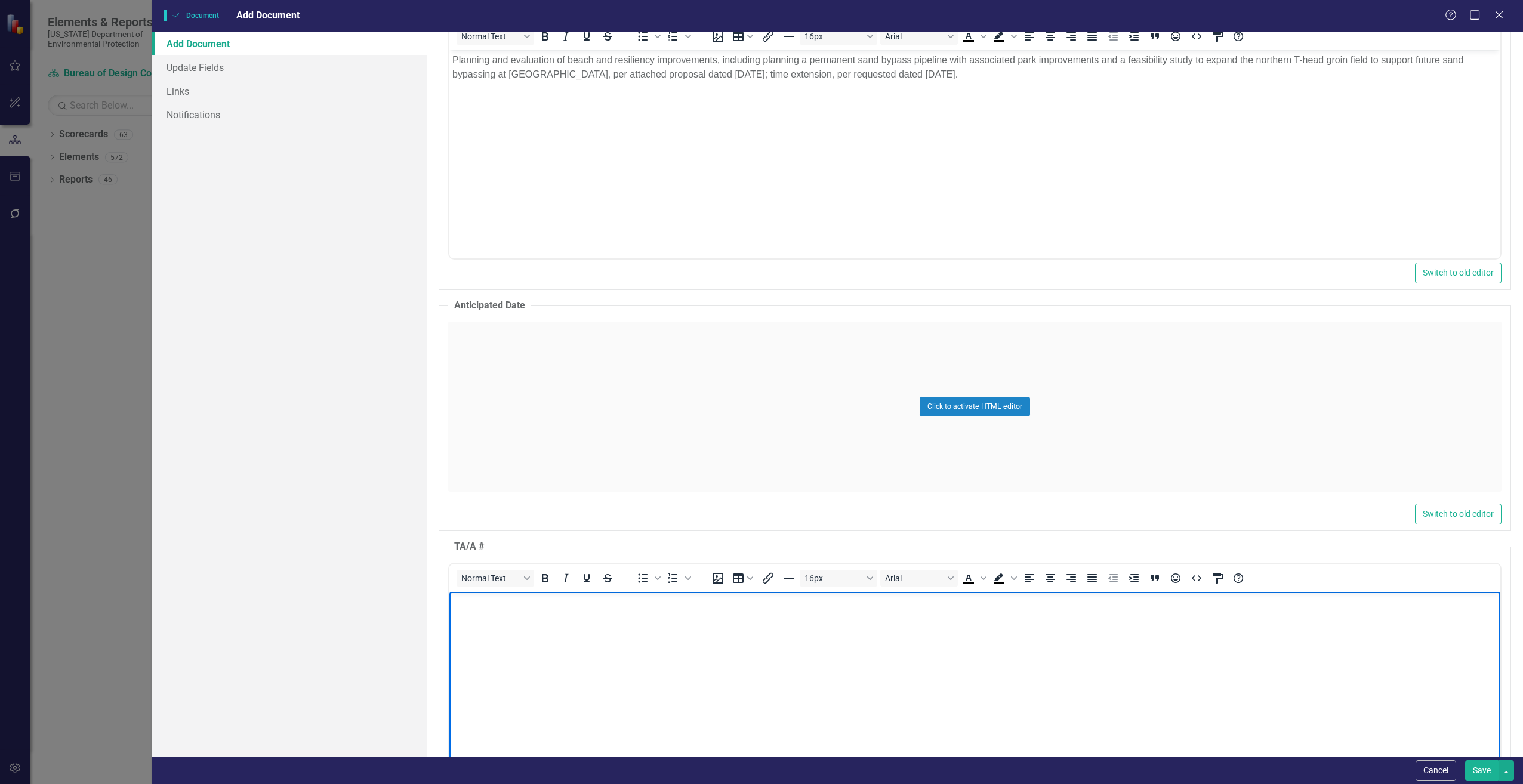
click at [486, 628] on body "Rich Text Area. Press ALT-0 for help." at bounding box center [974, 681] width 1051 height 179
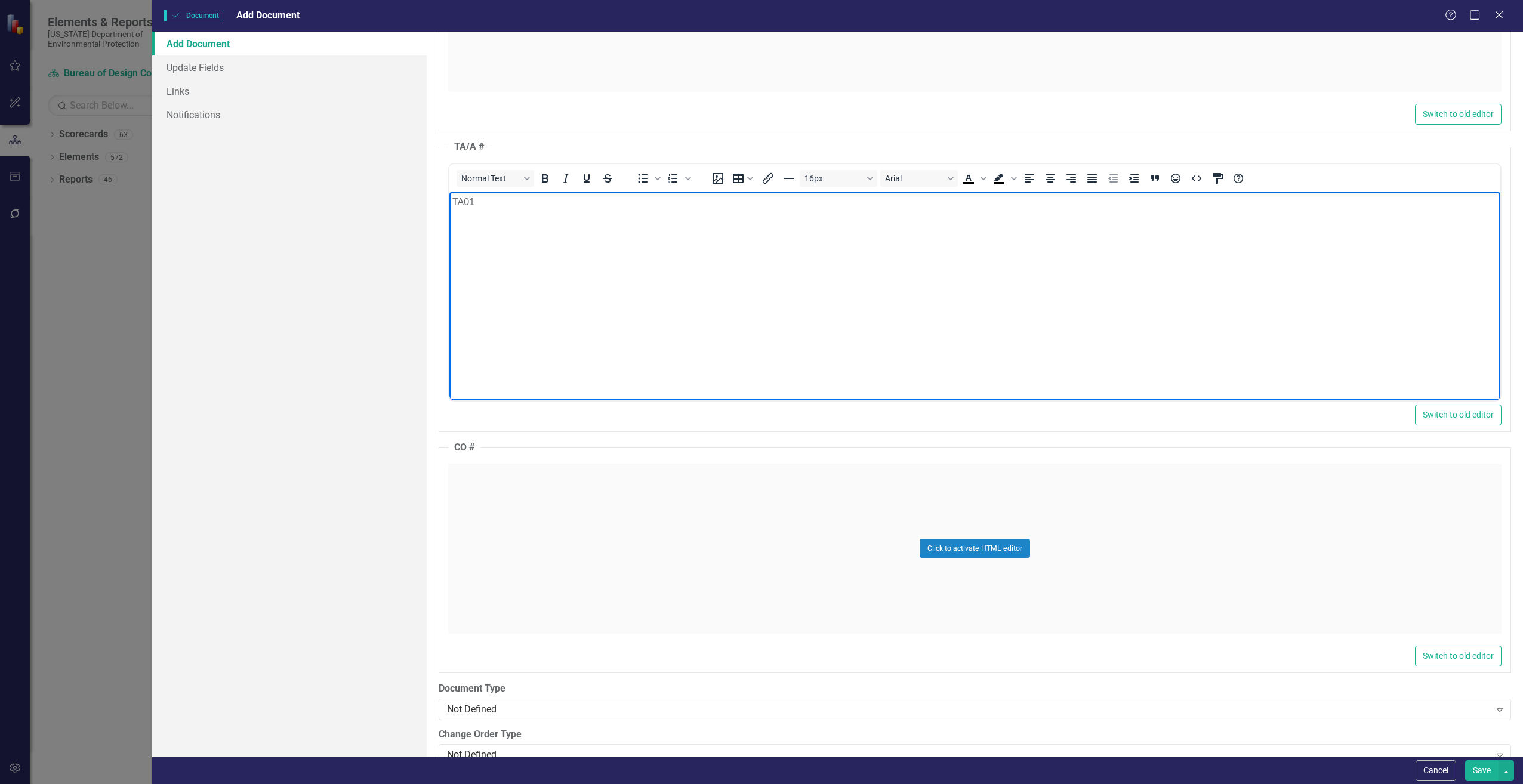
scroll to position [1134, 0]
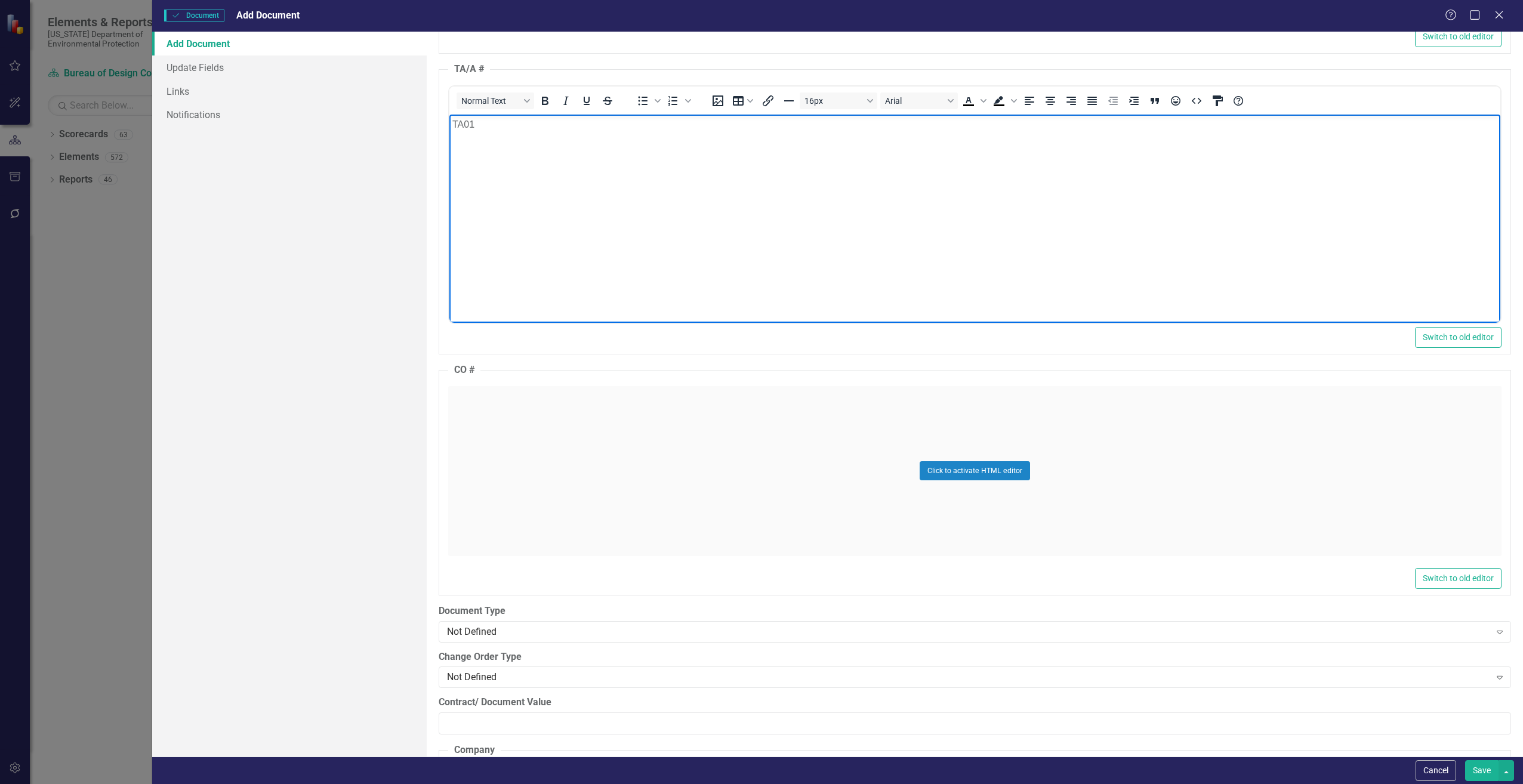
click at [485, 474] on div "Click to activate HTML editor" at bounding box center [974, 471] width 1053 height 170
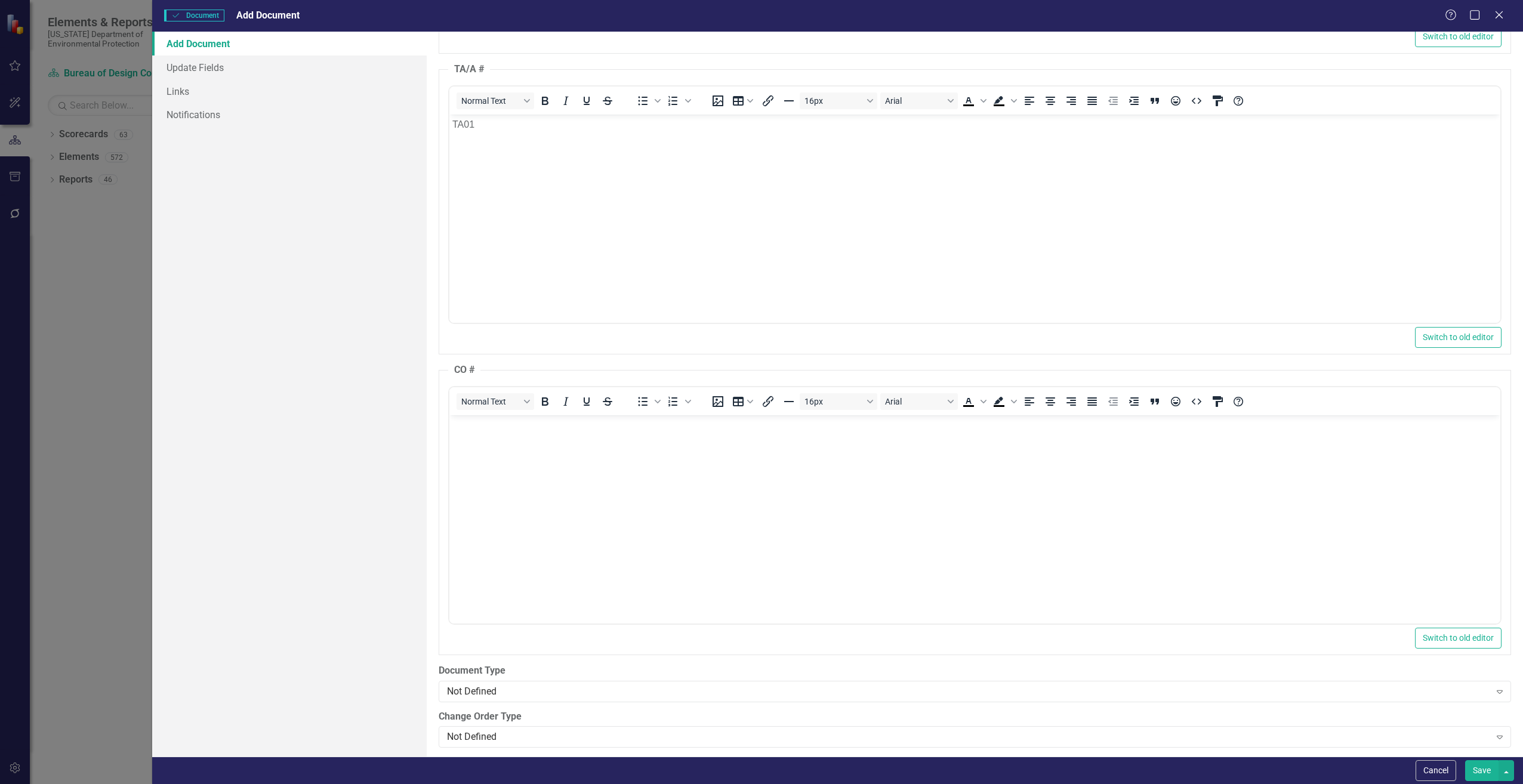
scroll to position [0, 0]
click at [485, 468] on body "Rich Text Area. Press ALT-0 for help." at bounding box center [974, 504] width 1051 height 179
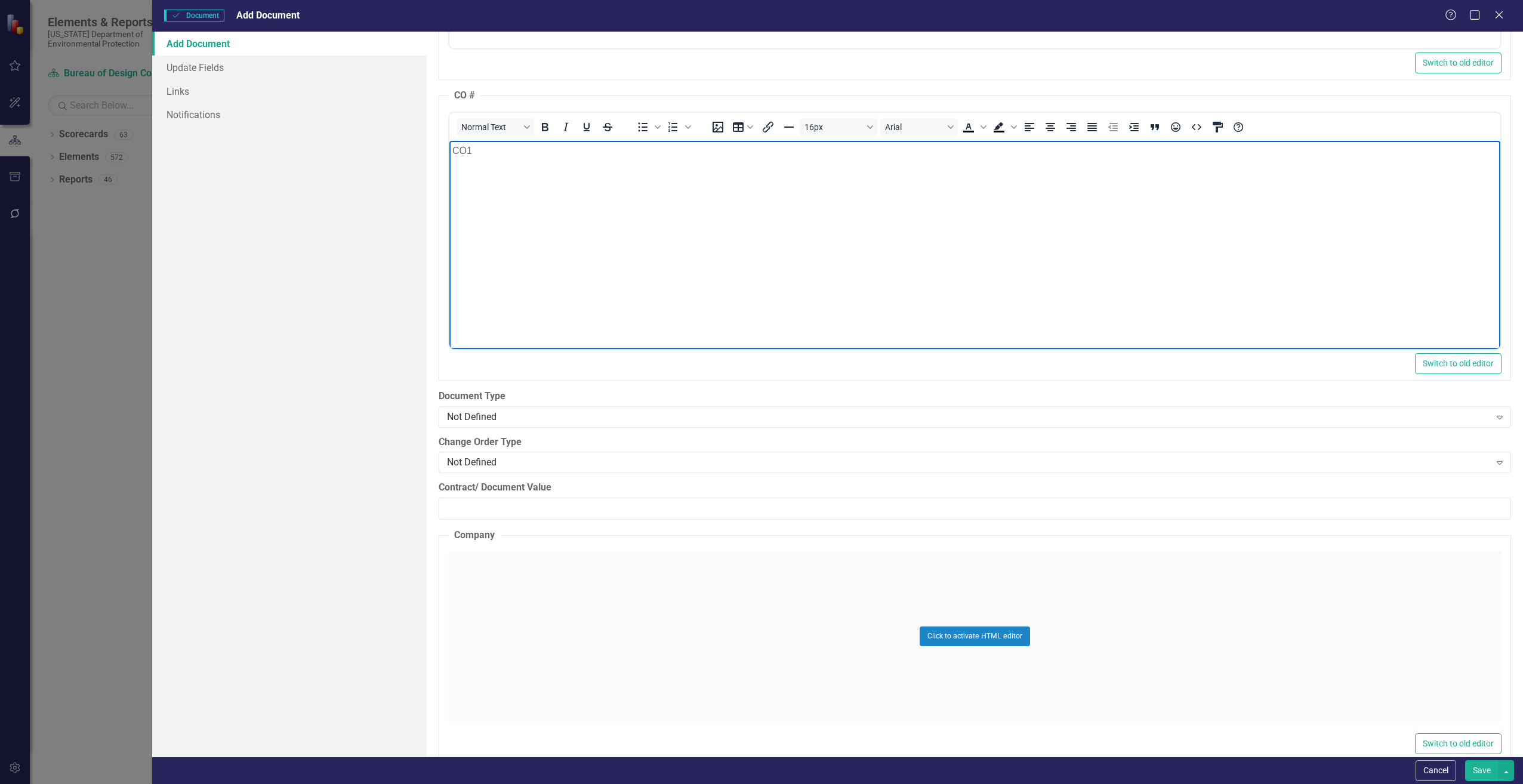
scroll to position [1432, 0]
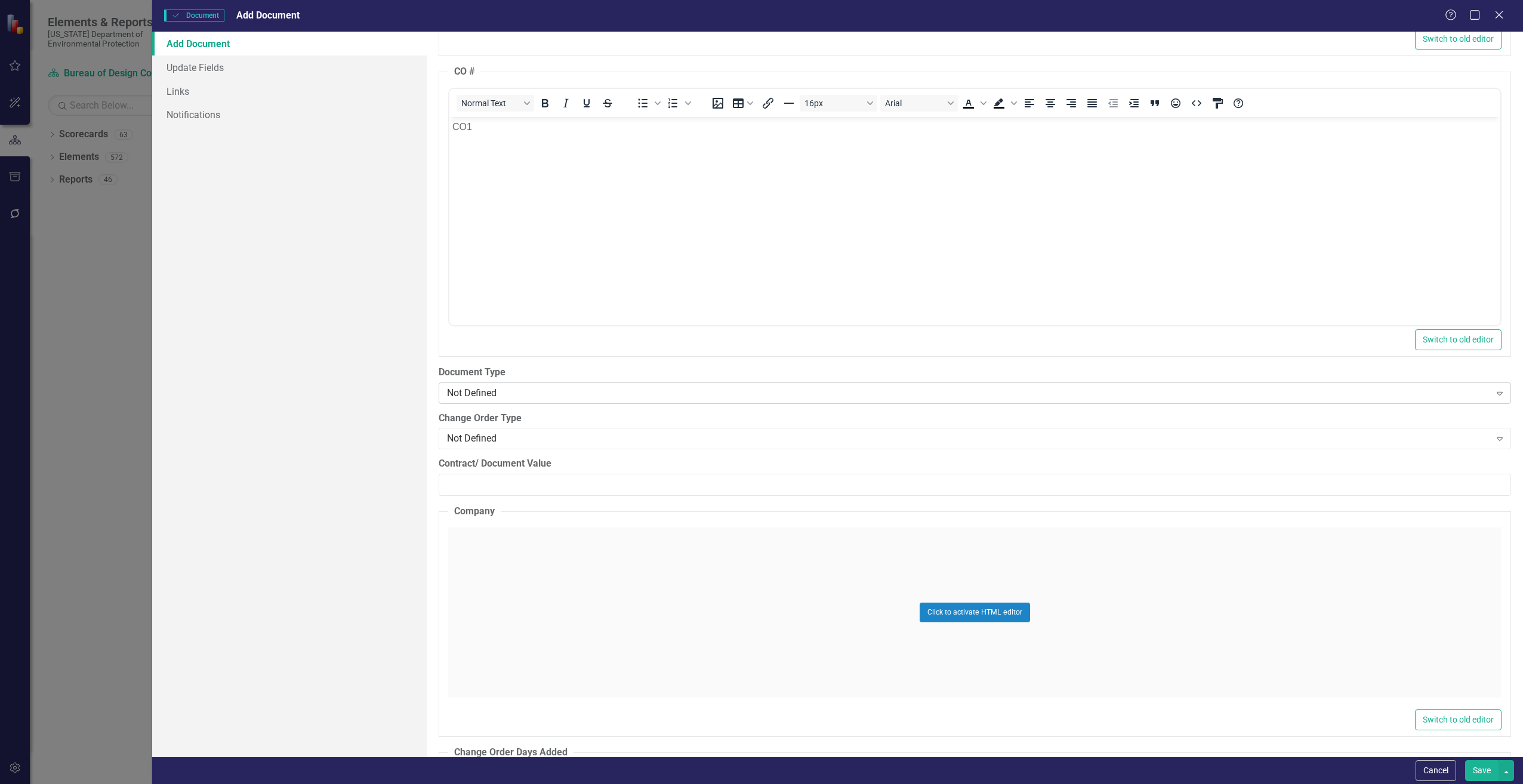
click at [483, 392] on div "Not Defined" at bounding box center [968, 393] width 1044 height 14
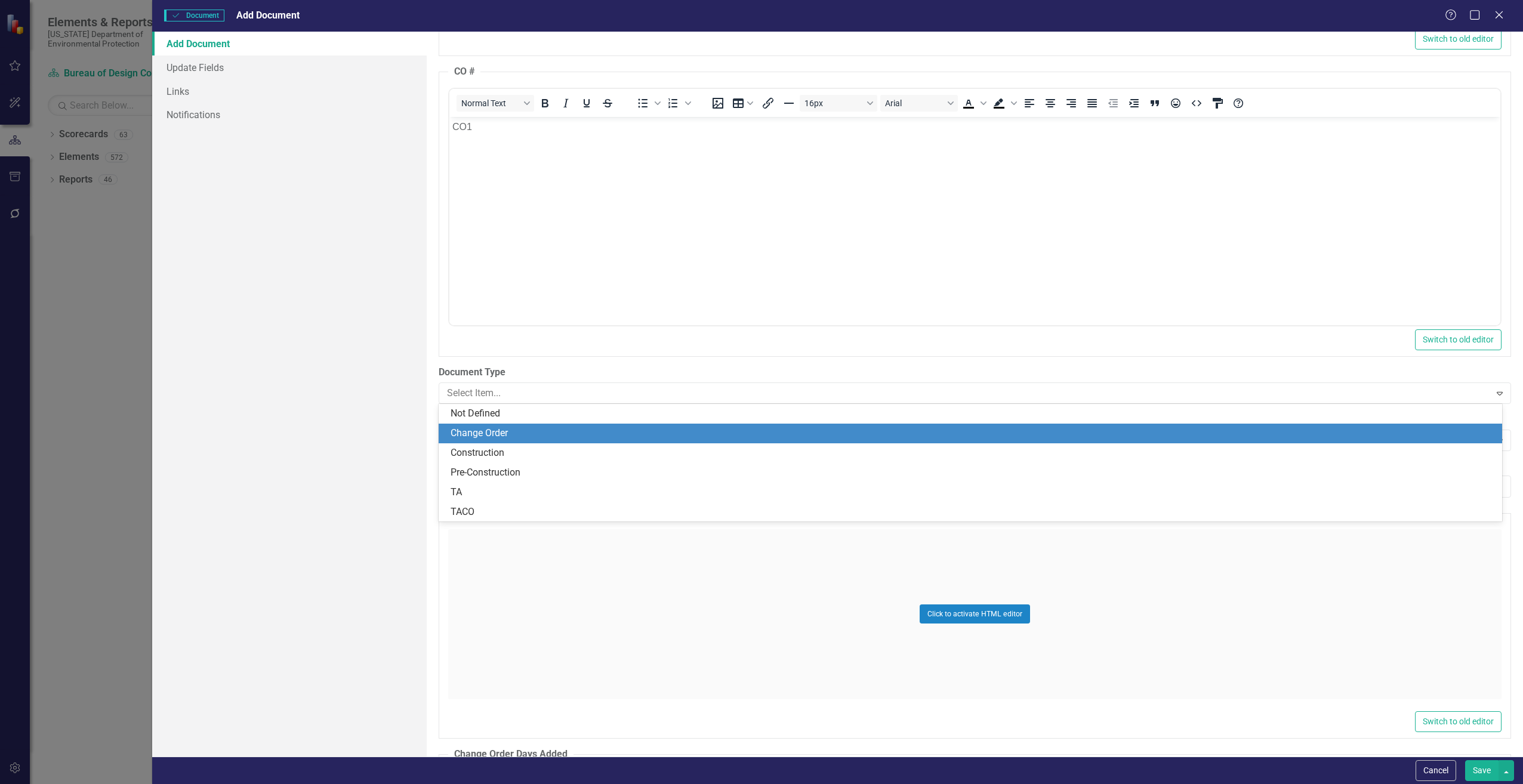
click at [469, 431] on div "Change Order" at bounding box center [973, 434] width 1045 height 14
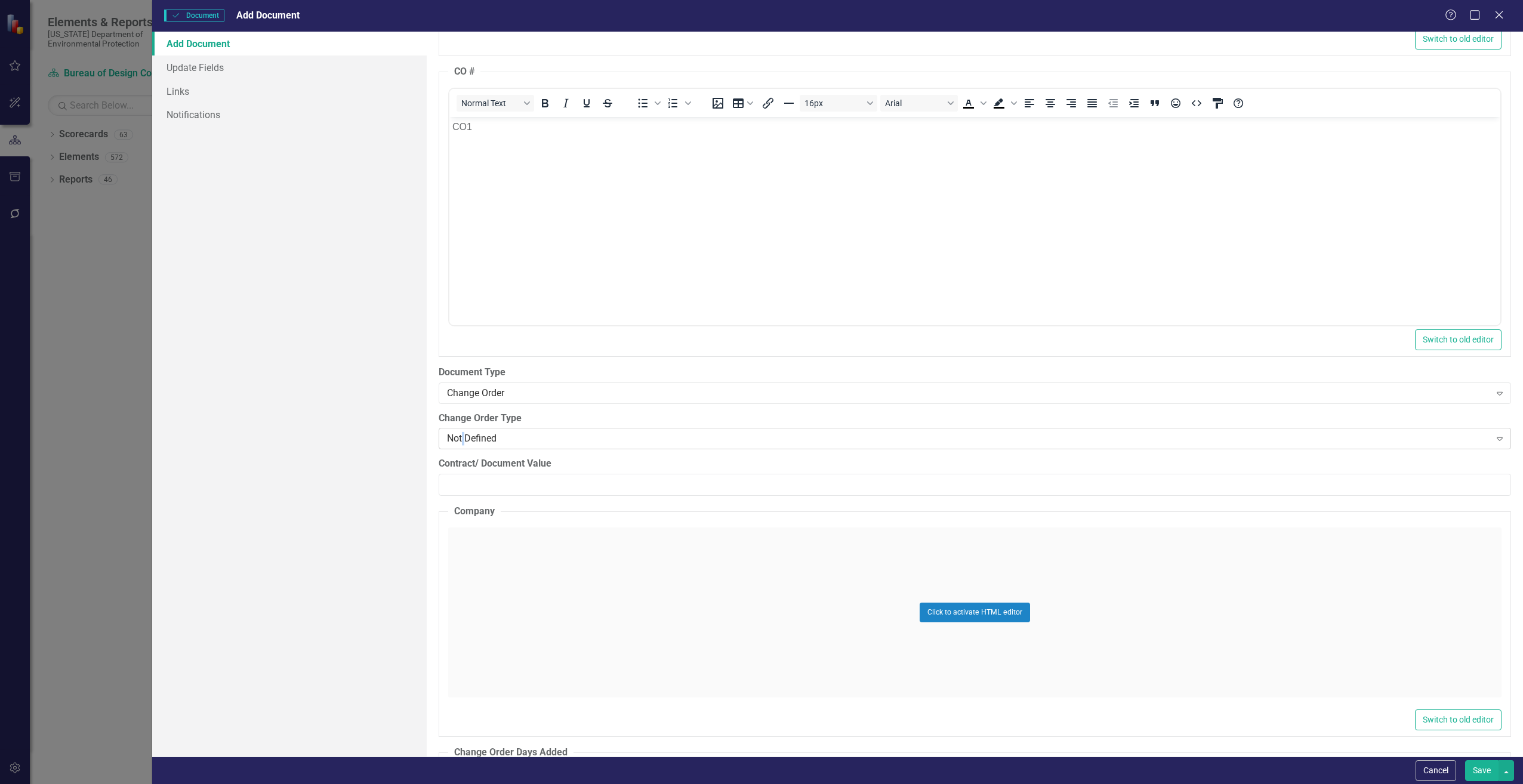
click at [463, 445] on div "Not Defined" at bounding box center [968, 439] width 1044 height 14
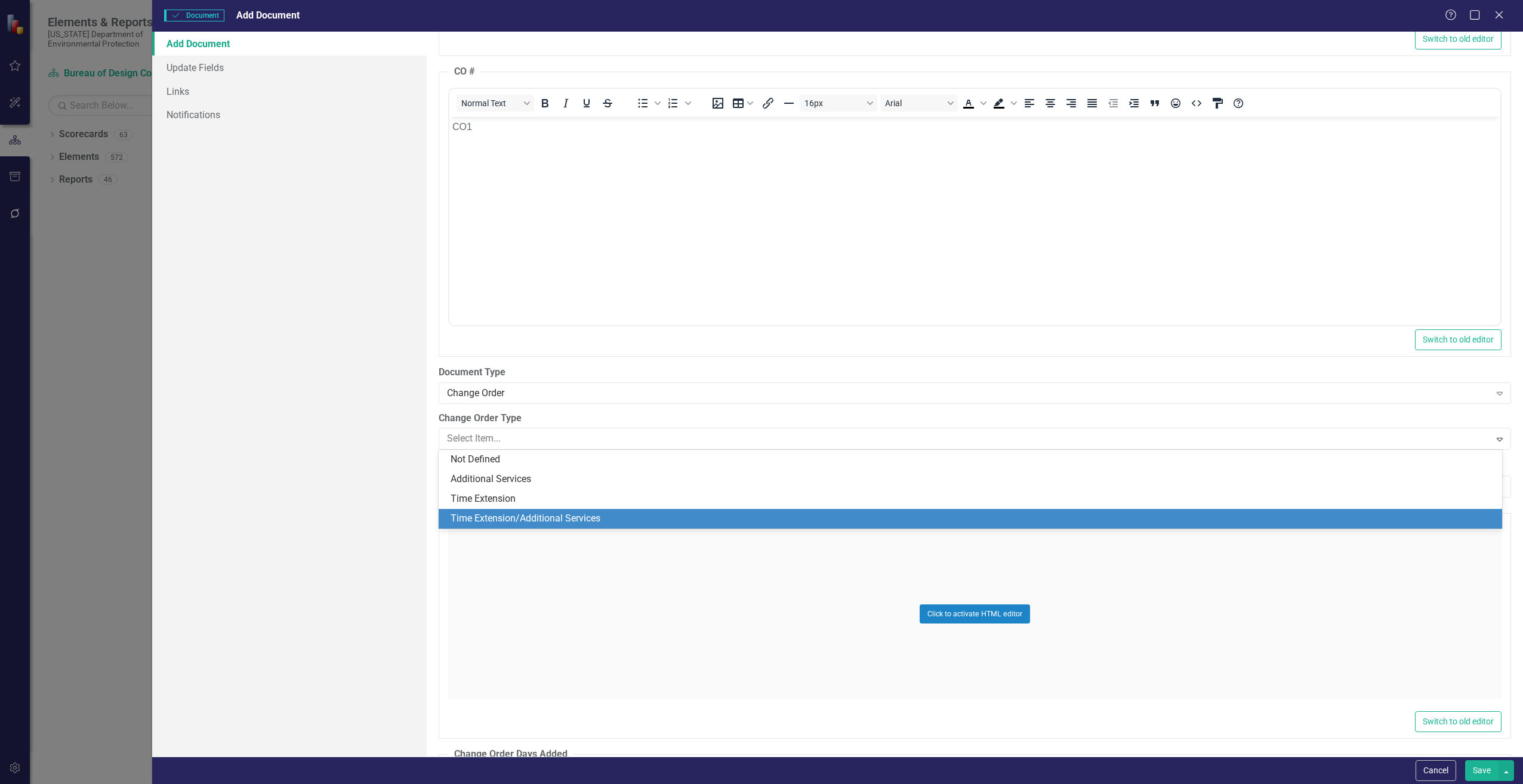
click at [476, 516] on div "Time Extension/Additional Services" at bounding box center [973, 519] width 1045 height 14
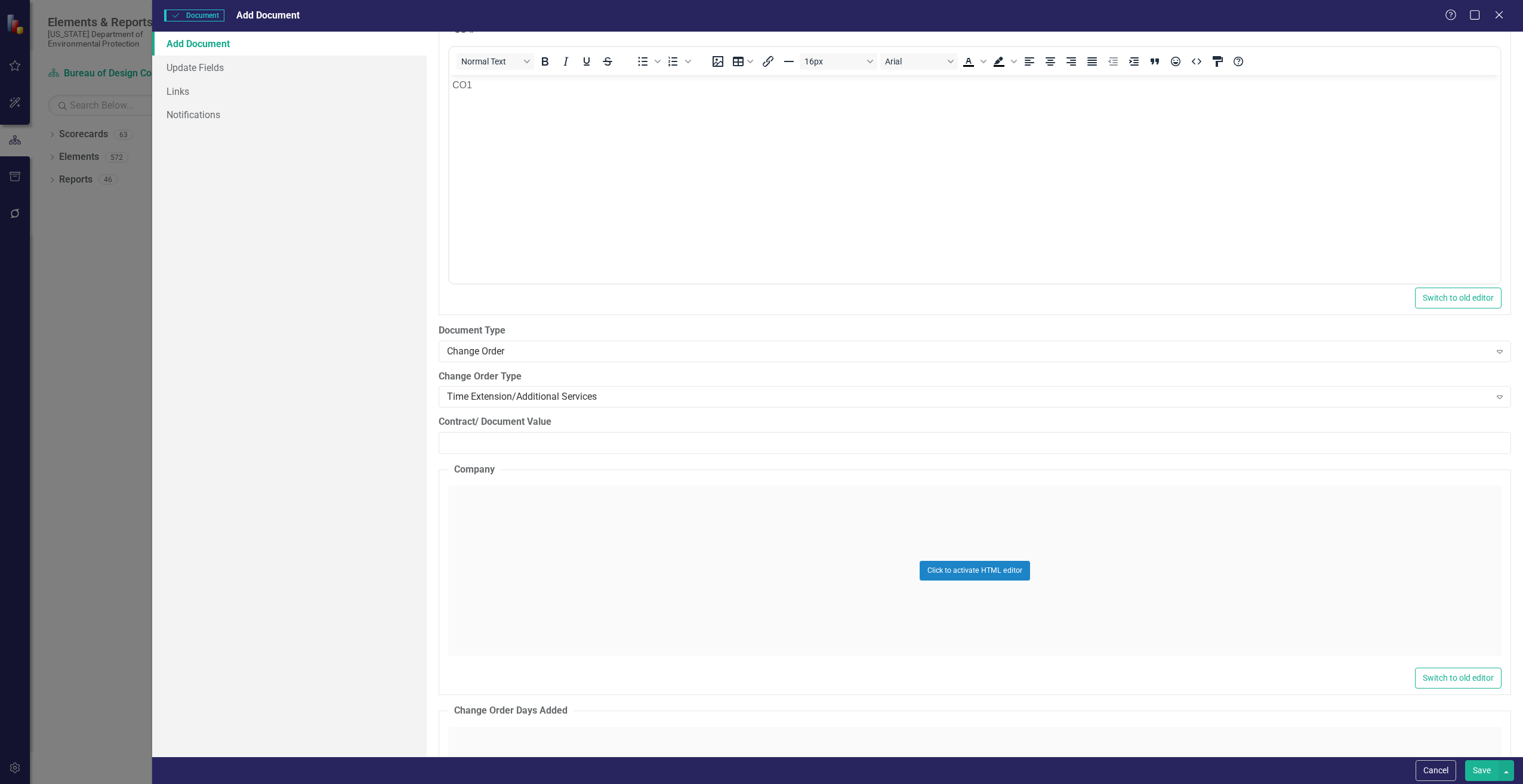
scroll to position [1492, 0]
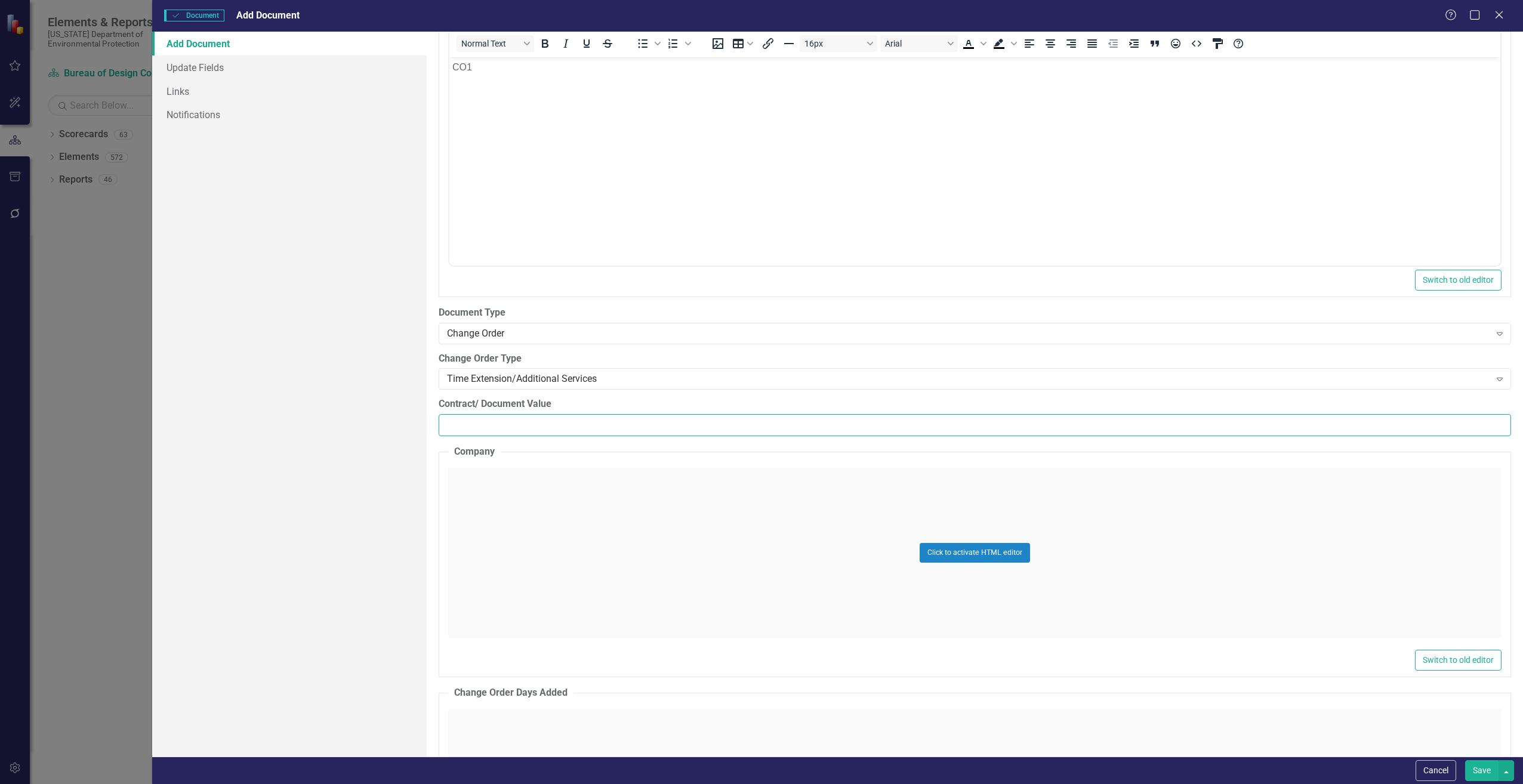
click at [479, 435] on input "Contract/ Document Value" at bounding box center [975, 425] width 1073 height 22
paste input "685560.56"
type input "685560.56"
click at [494, 480] on div "Click to activate HTML editor" at bounding box center [974, 553] width 1053 height 170
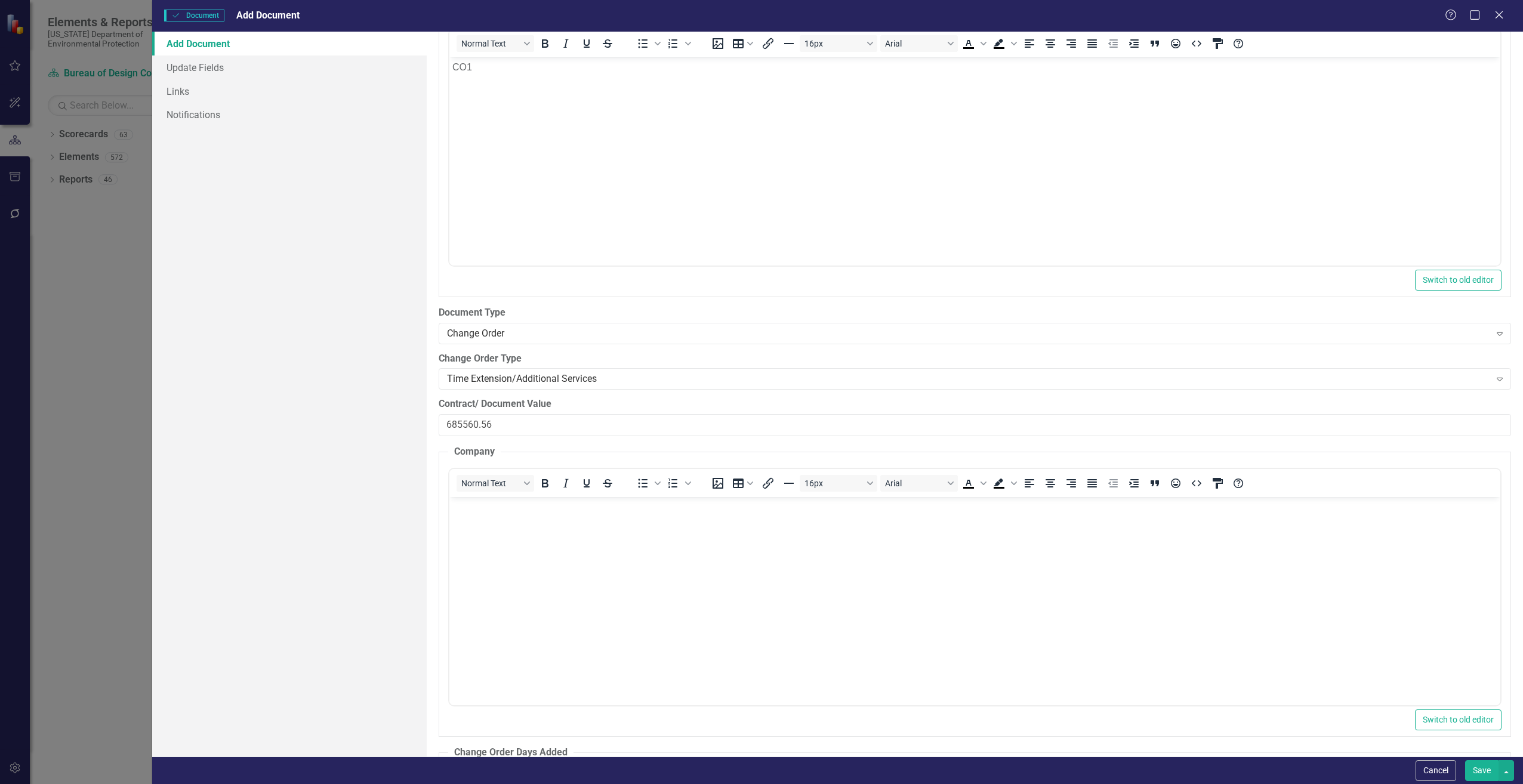
scroll to position [0, 0]
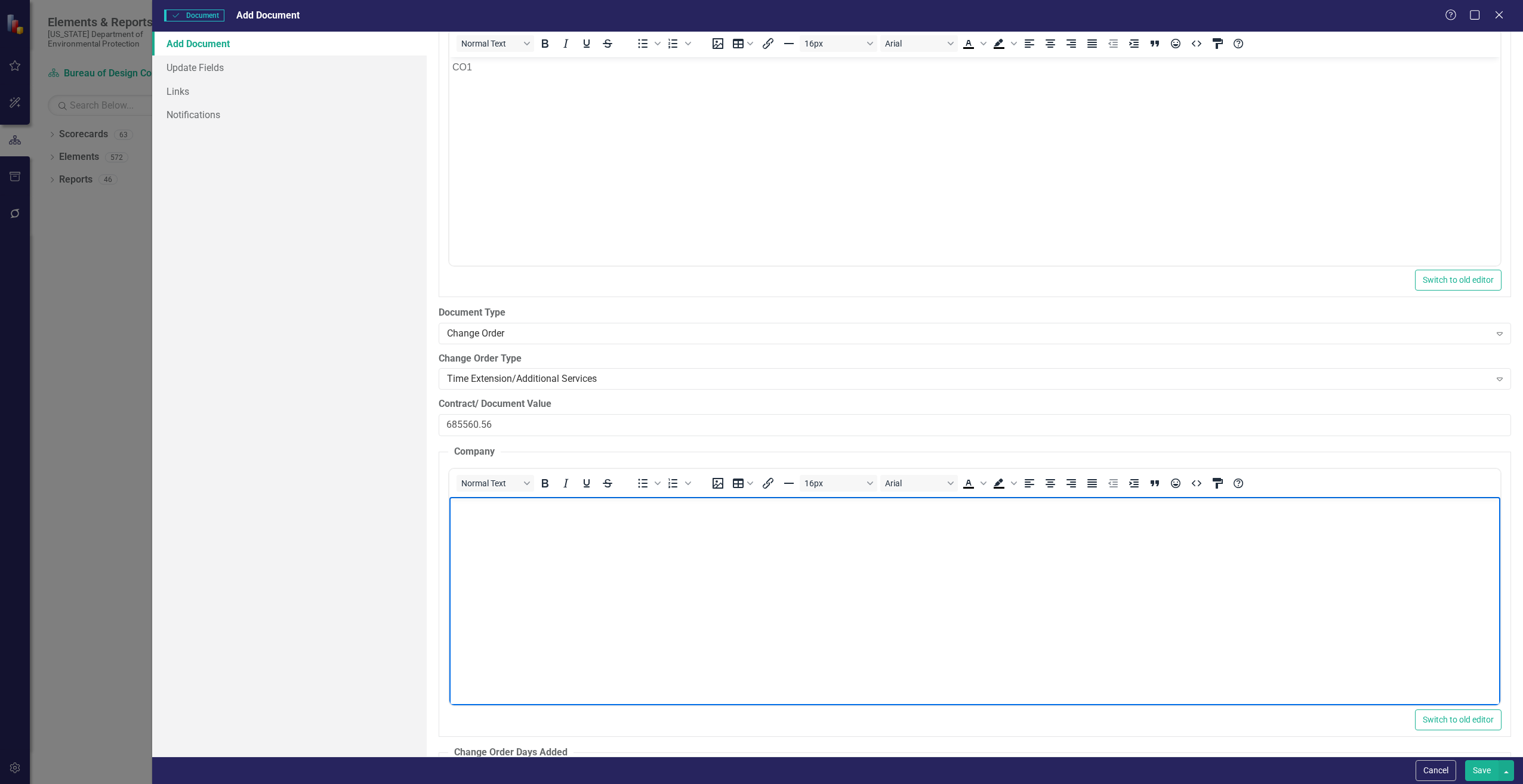
click at [483, 521] on body "Rich Text Area. Press ALT-0 for help." at bounding box center [974, 586] width 1051 height 179
paste body "Rich Text Area. Press ALT-0 for help."
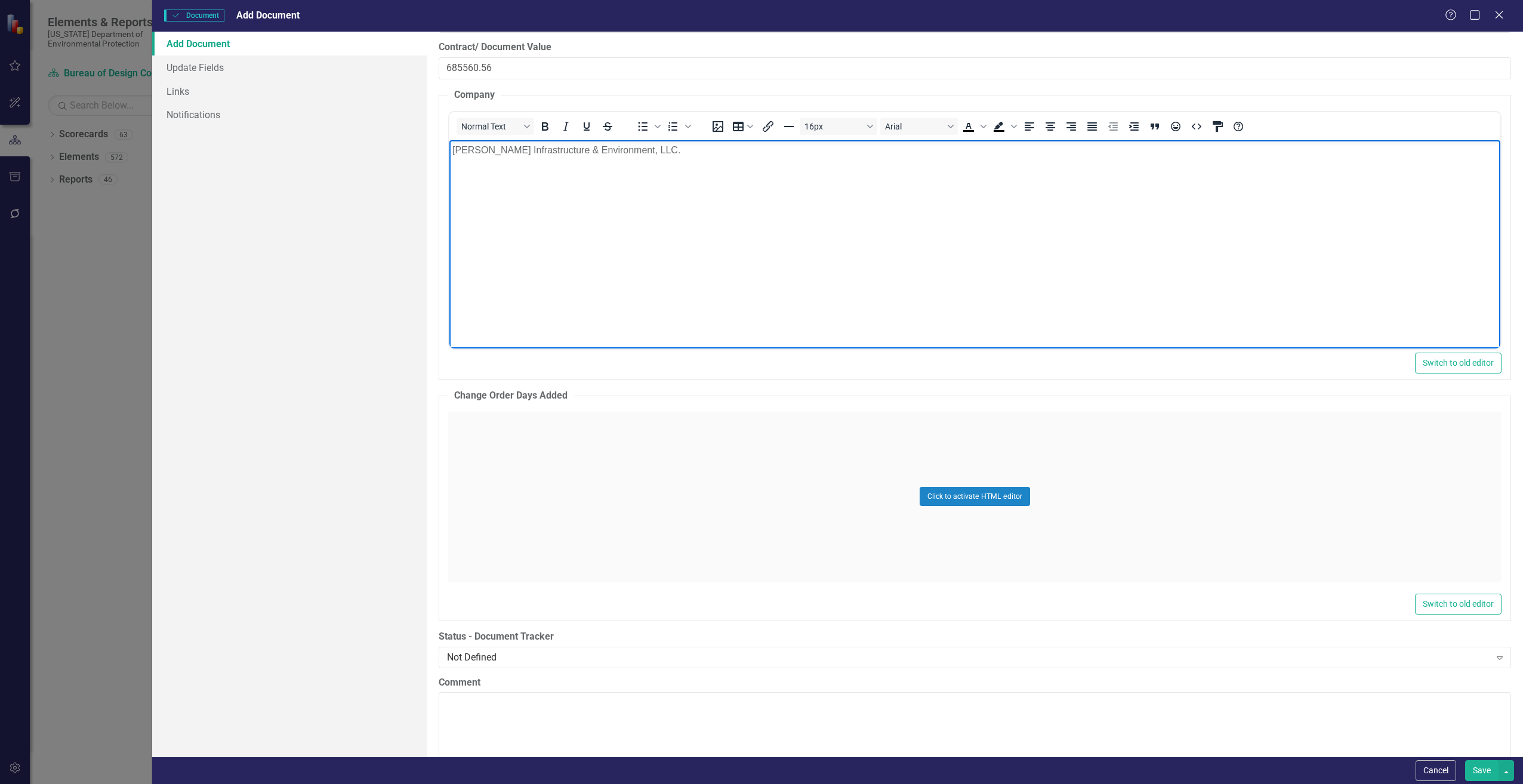
scroll to position [1850, 0]
click at [520, 456] on div "Click to activate HTML editor" at bounding box center [974, 495] width 1053 height 170
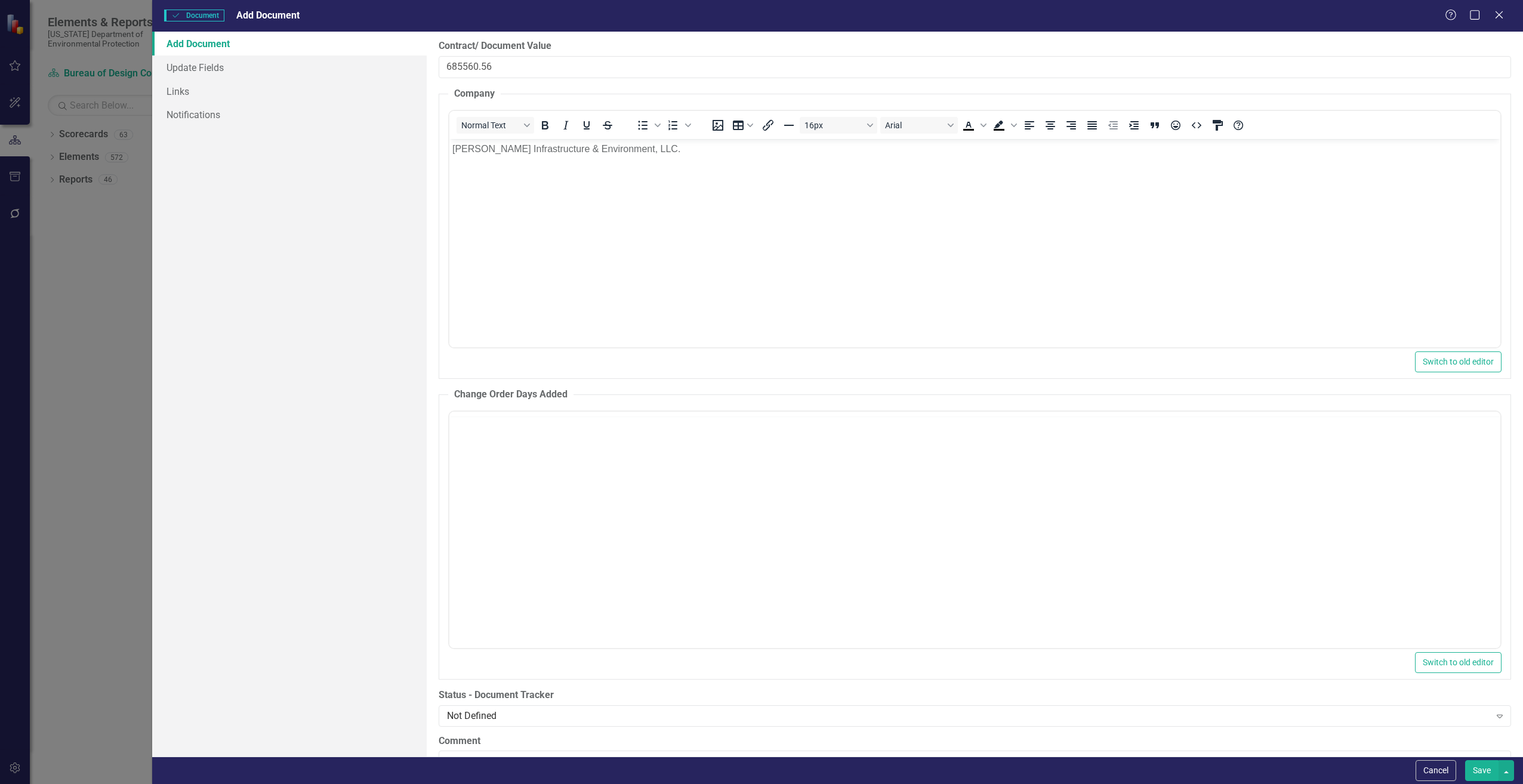
scroll to position [0, 0]
click at [513, 458] on body "Rich Text Area. Press ALT-0 for help." at bounding box center [974, 529] width 1051 height 179
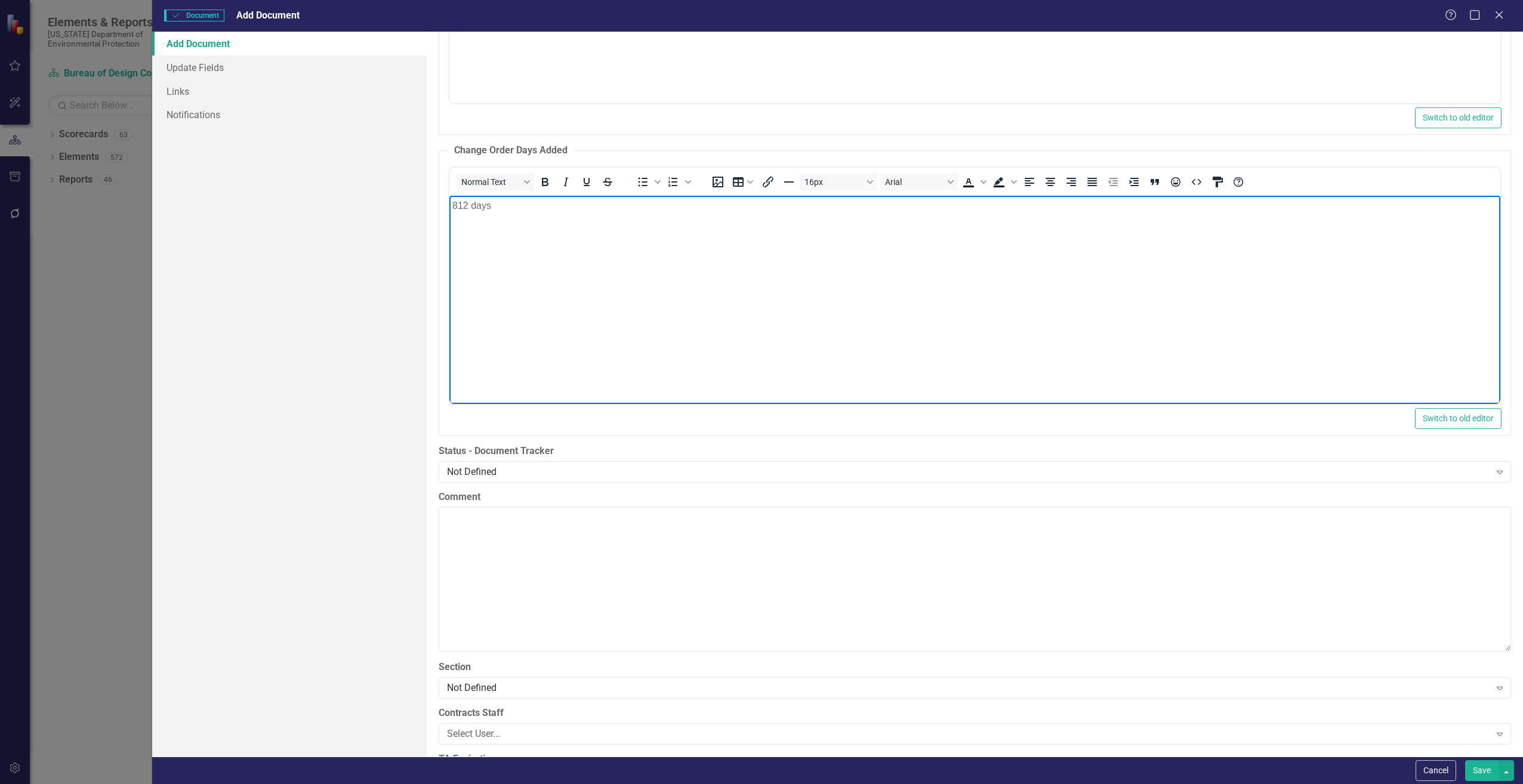
scroll to position [2148, 0]
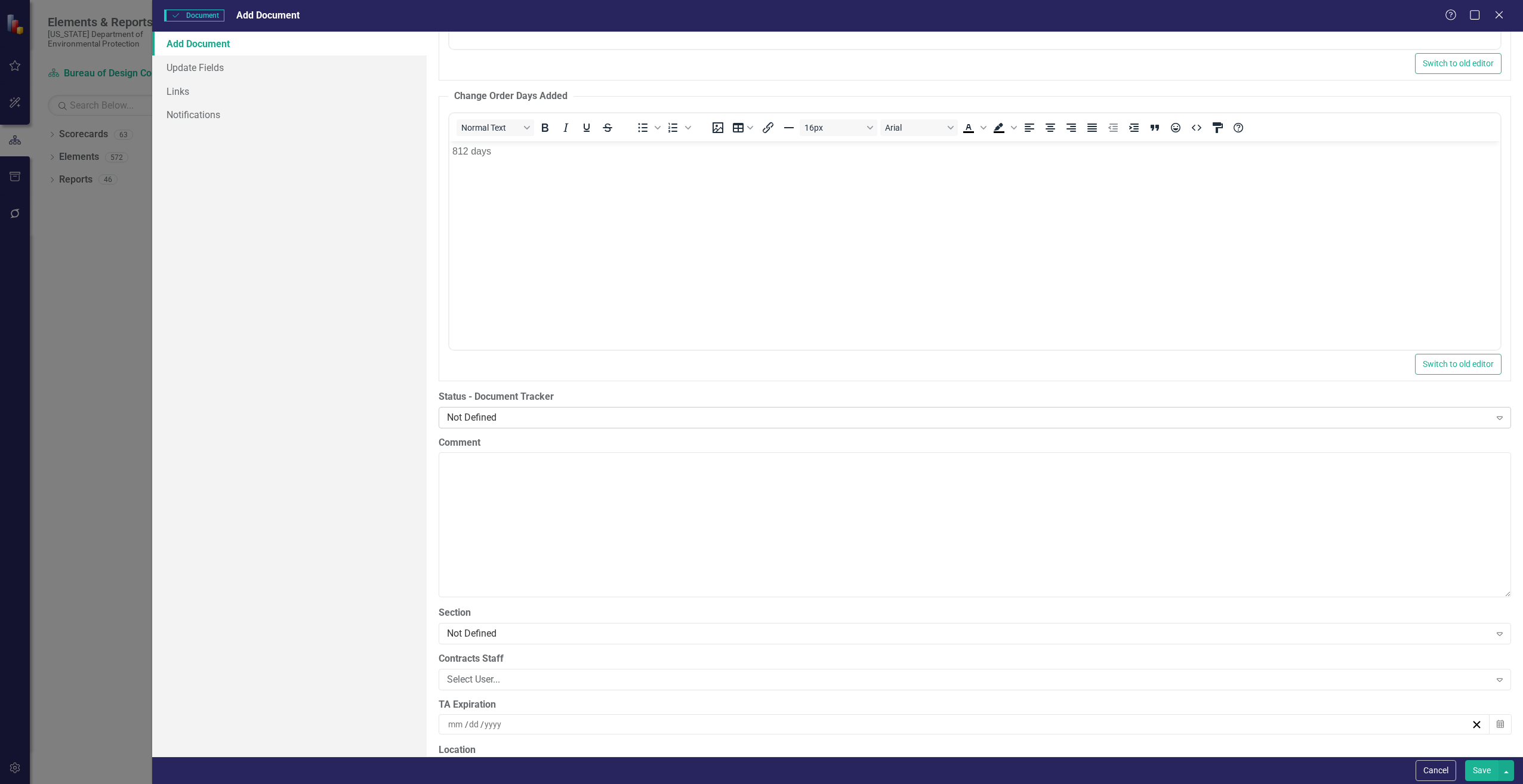
click at [488, 425] on div "Not Defined Expand" at bounding box center [975, 418] width 1073 height 22
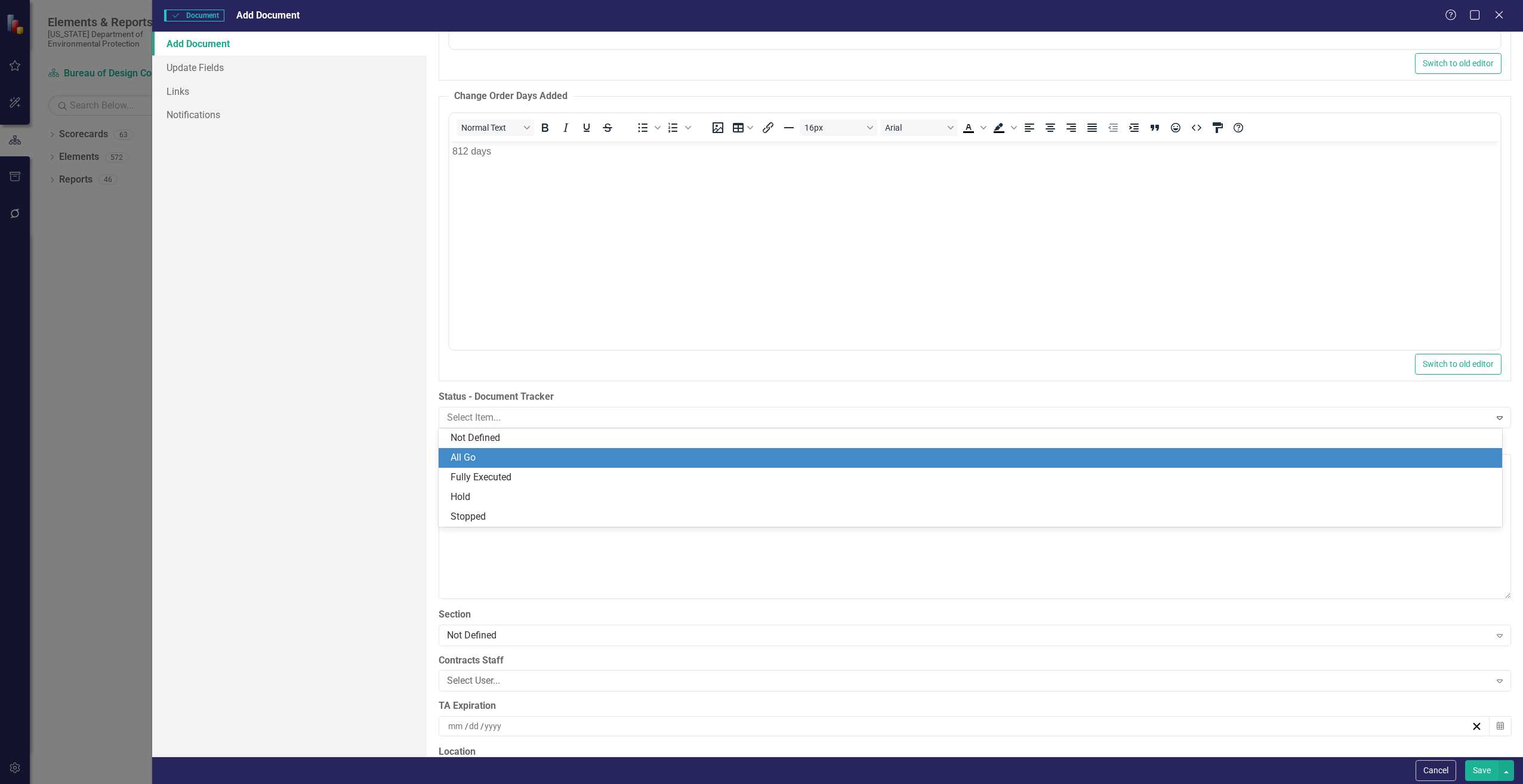
click at [475, 462] on div "All Go" at bounding box center [973, 458] width 1045 height 14
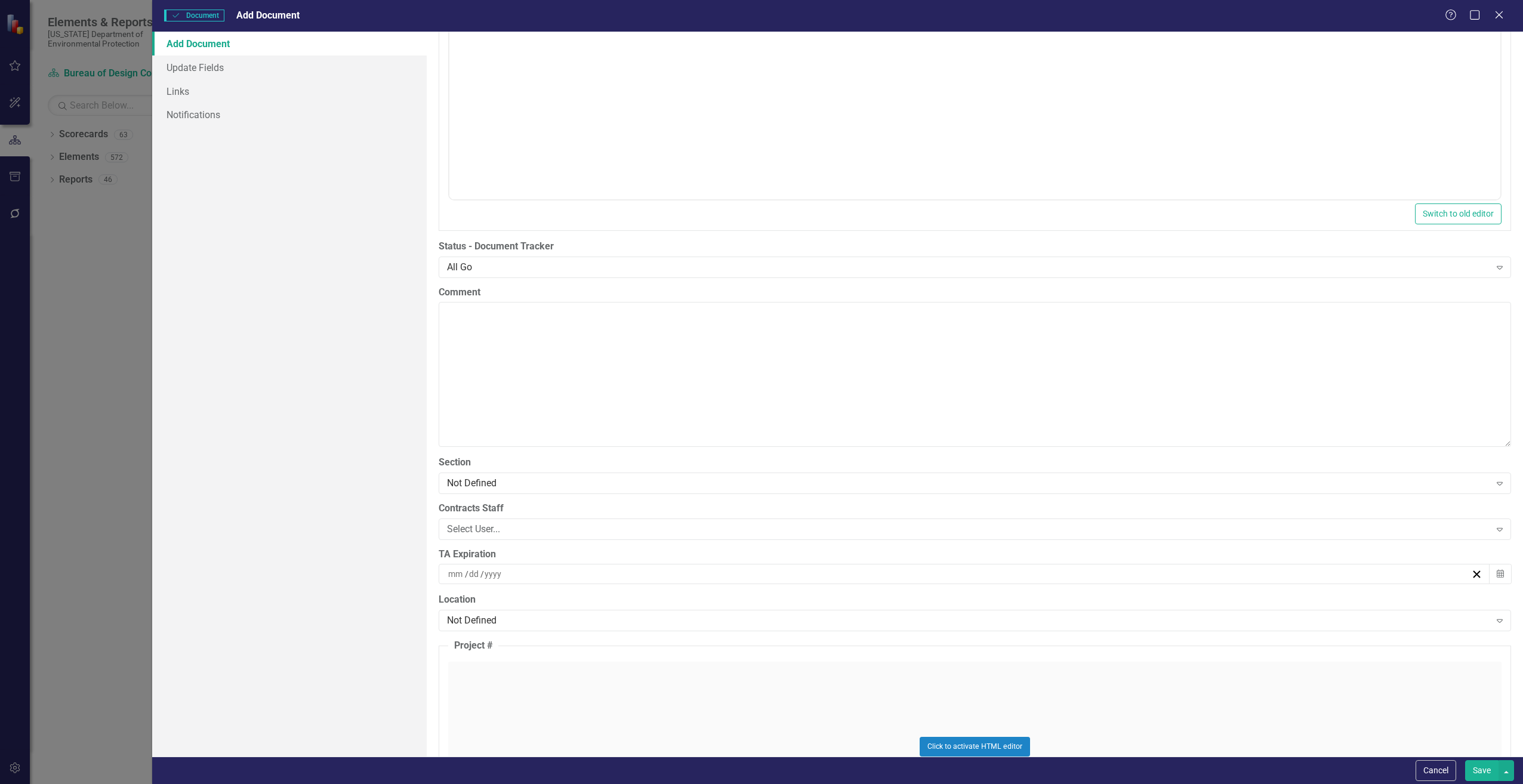
scroll to position [2327, 0]
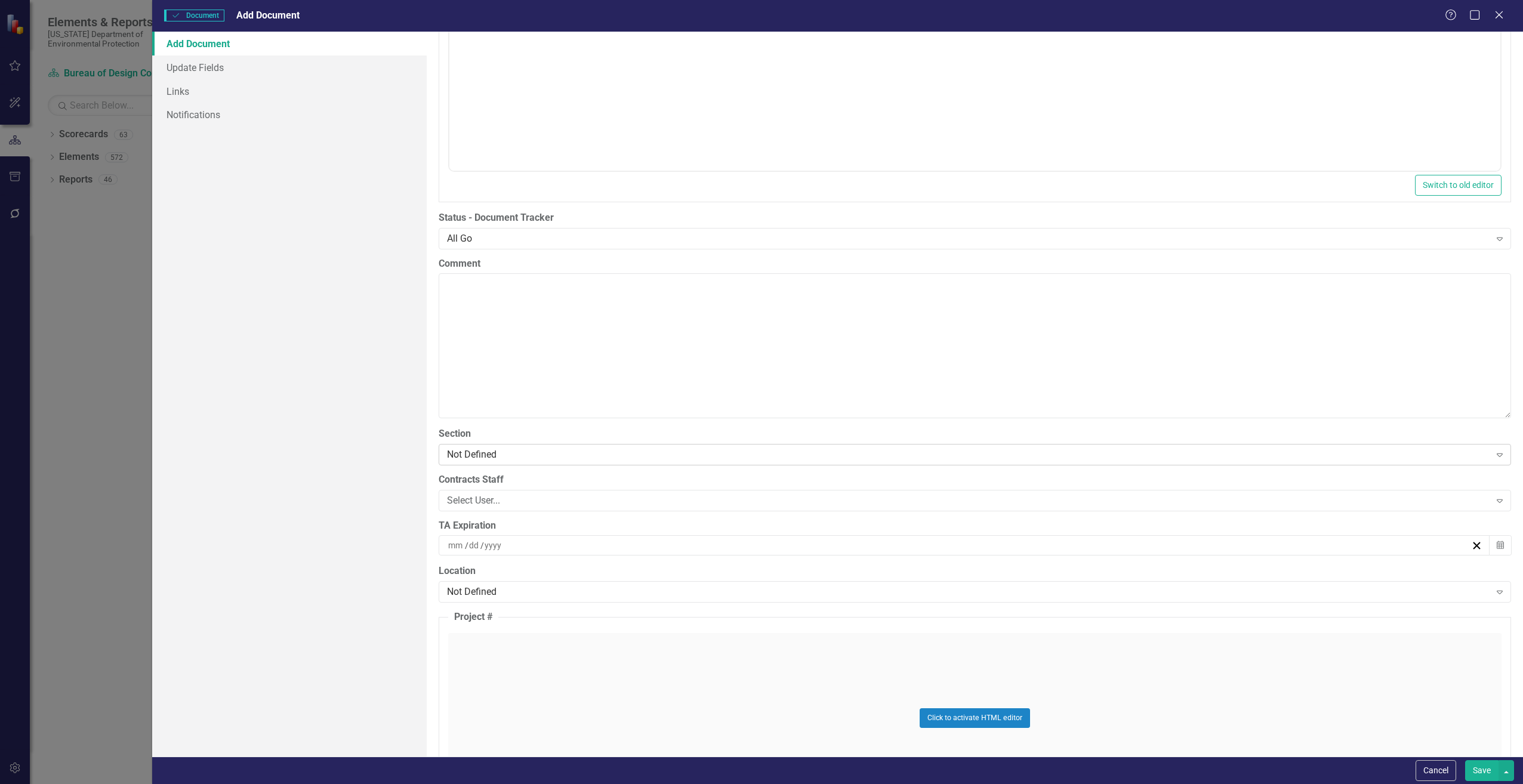
click at [468, 453] on div "Not Defined" at bounding box center [968, 454] width 1044 height 14
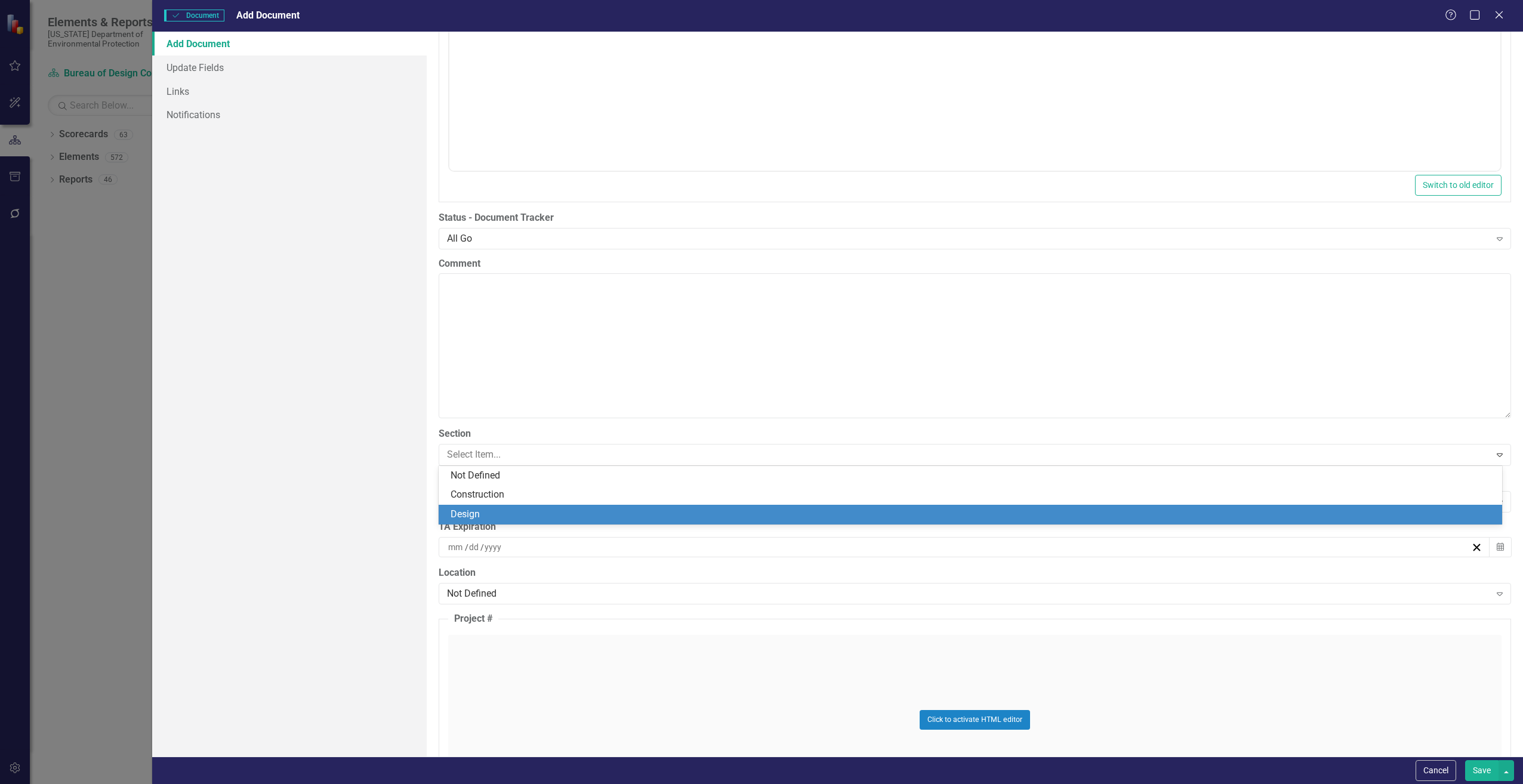
click at [472, 514] on div "Design" at bounding box center [973, 514] width 1045 height 14
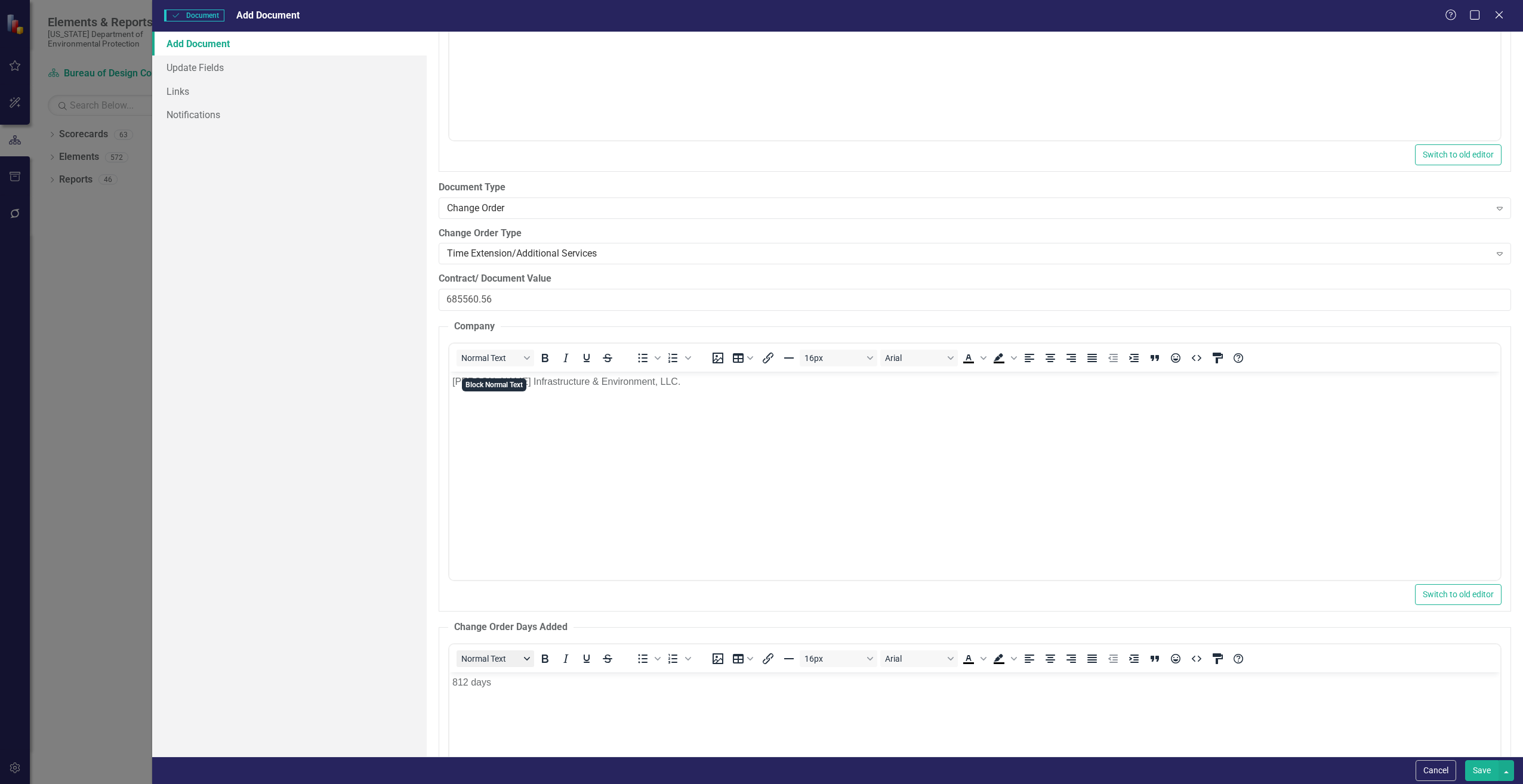
scroll to position [1611, 0]
click at [472, 216] on div "Change Order" at bounding box center [968, 214] width 1044 height 14
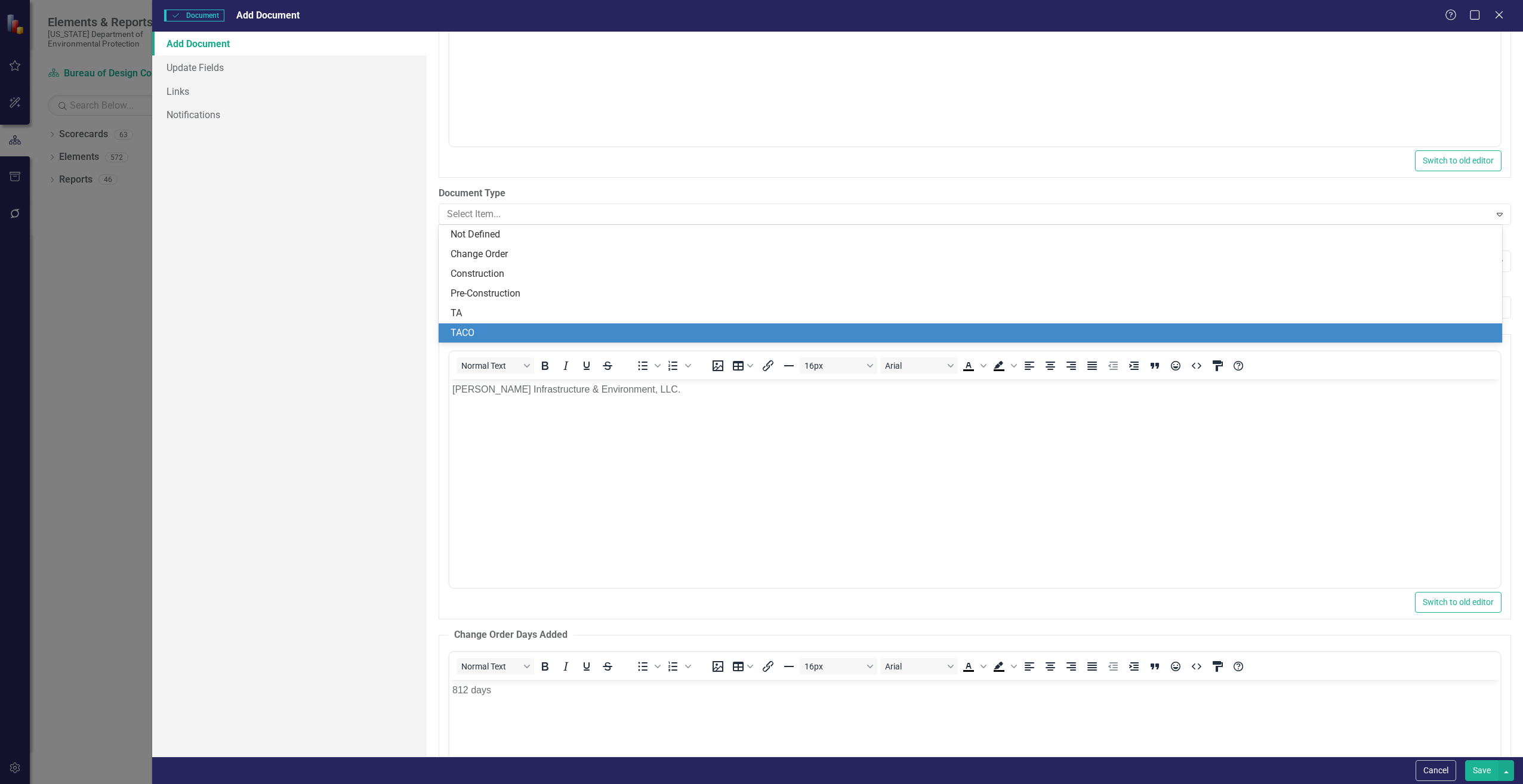
click at [472, 329] on div "TACO" at bounding box center [973, 333] width 1045 height 14
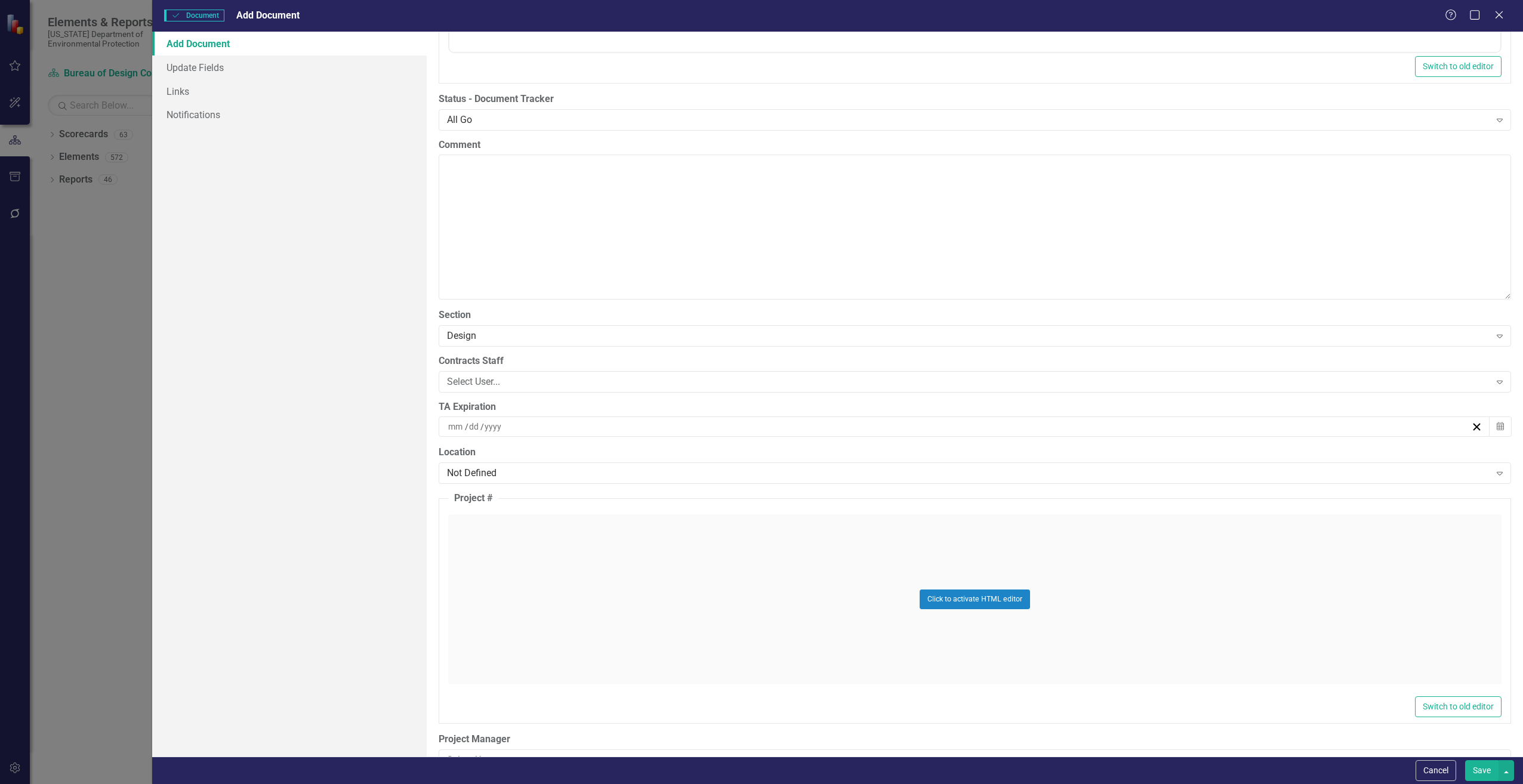
scroll to position [2446, 0]
click at [479, 377] on div "Select User..." at bounding box center [968, 381] width 1044 height 14
type input "Brandon Will"
click at [455, 421] on input at bounding box center [456, 426] width 17 height 12
click at [455, 421] on input "number" at bounding box center [455, 426] width 16 height 12
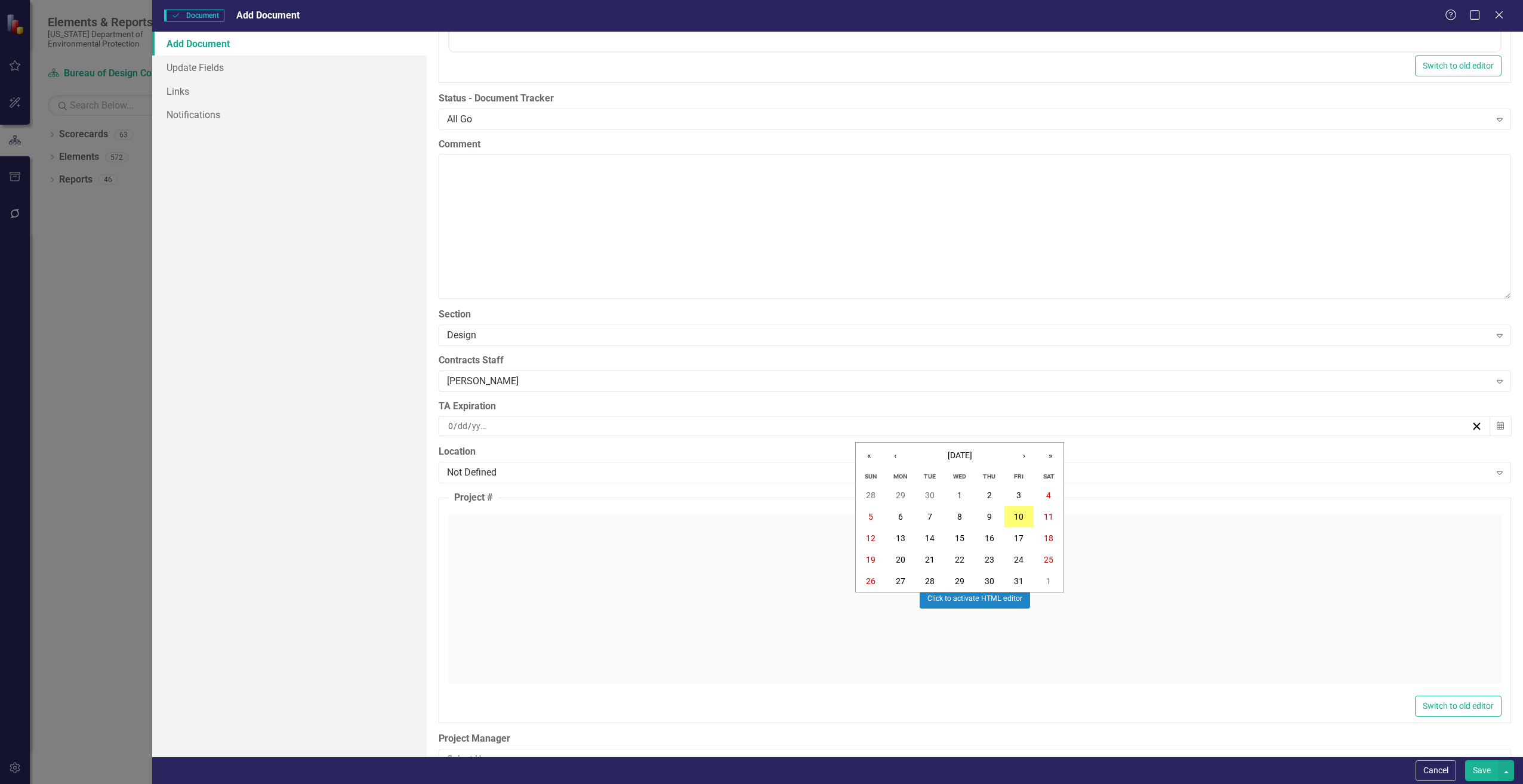
type input "07"
type input "05"
type input "2028"
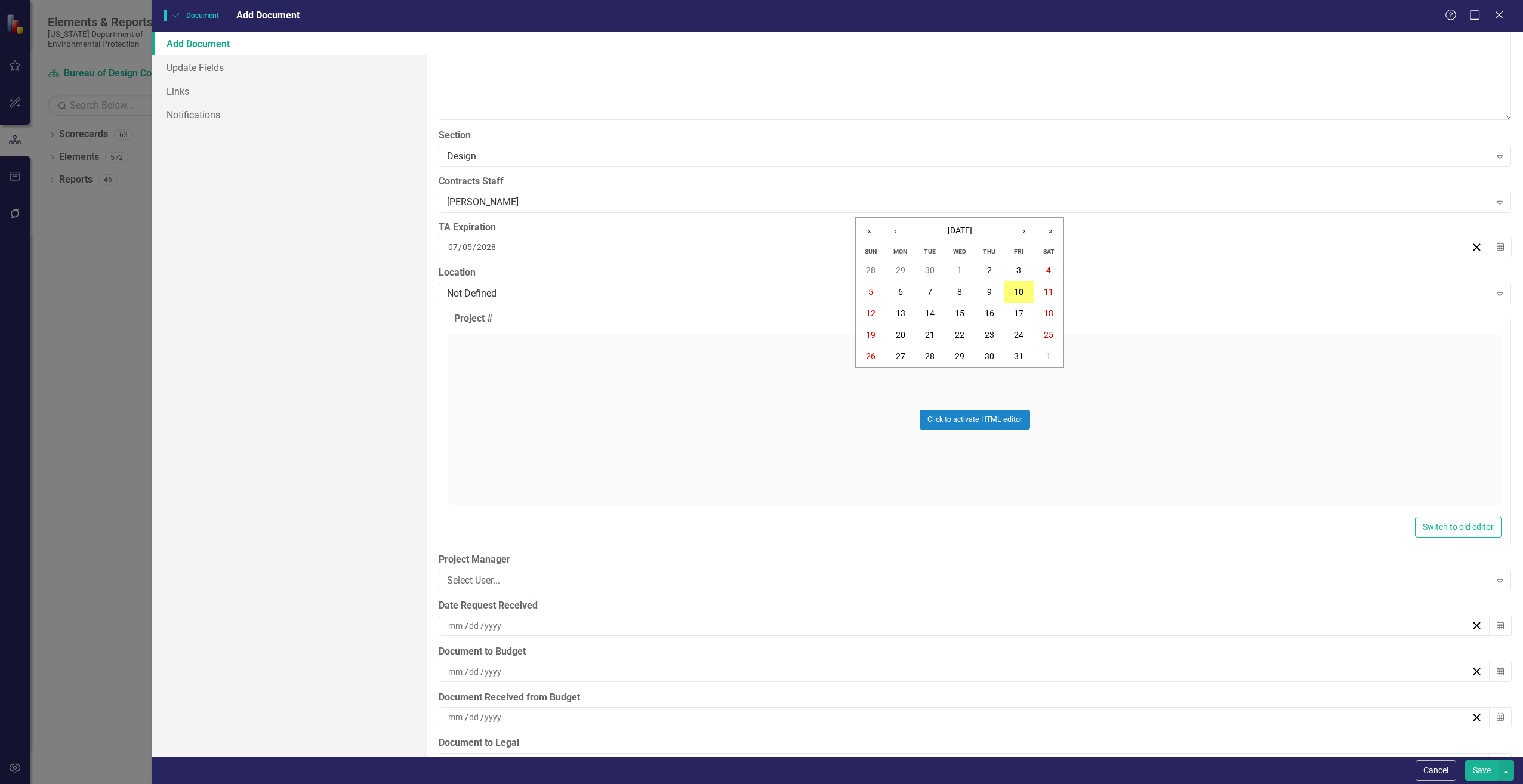
scroll to position [2744, 0]
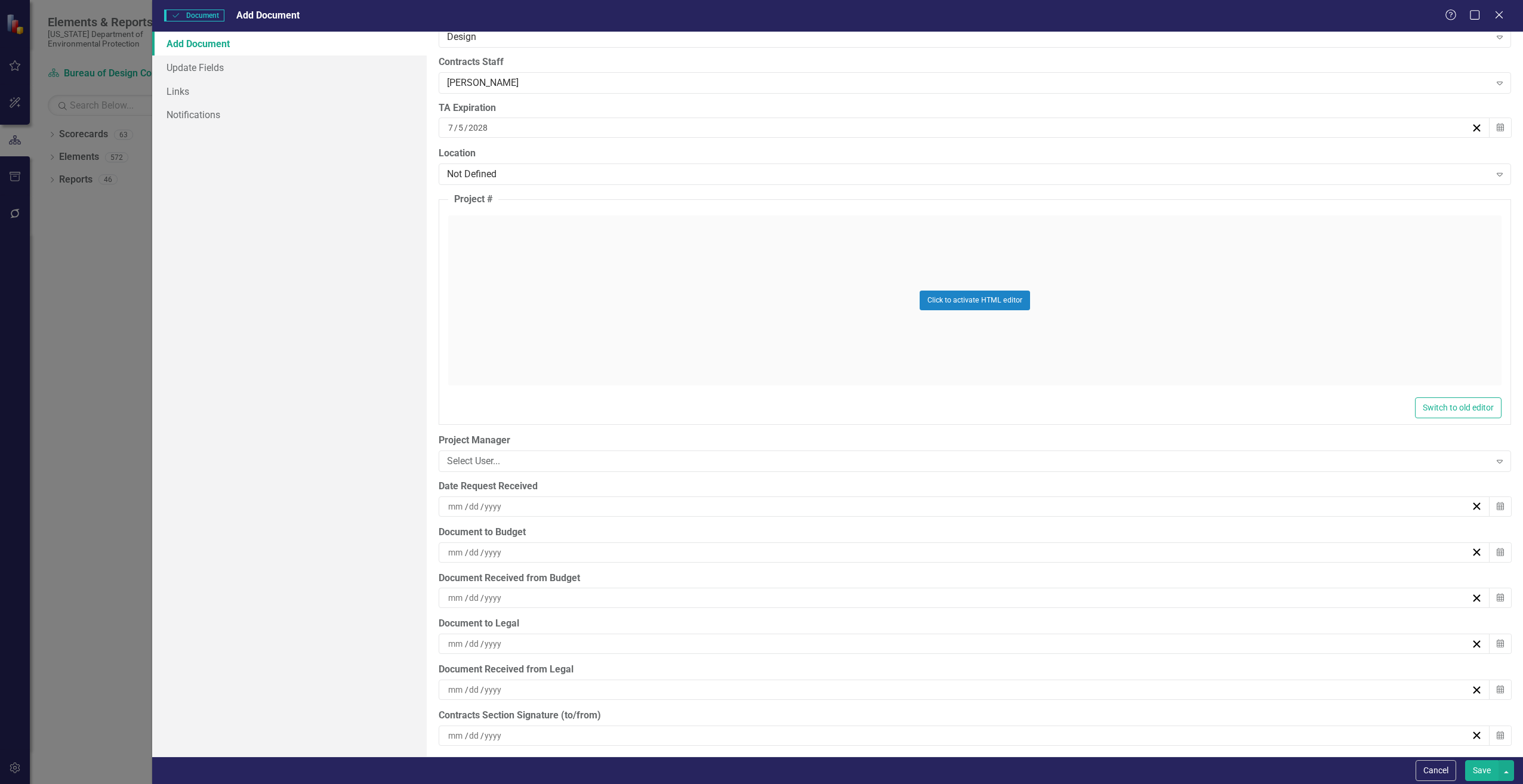
click at [456, 504] on input at bounding box center [456, 506] width 17 height 12
click at [1012, 592] on button "10" at bounding box center [1019, 597] width 30 height 22
click at [459, 554] on input at bounding box center [456, 552] width 17 height 12
click at [1019, 641] on abbr "10" at bounding box center [1018, 643] width 9 height 9
click at [1477, 772] on button "Save" at bounding box center [1482, 770] width 33 height 21
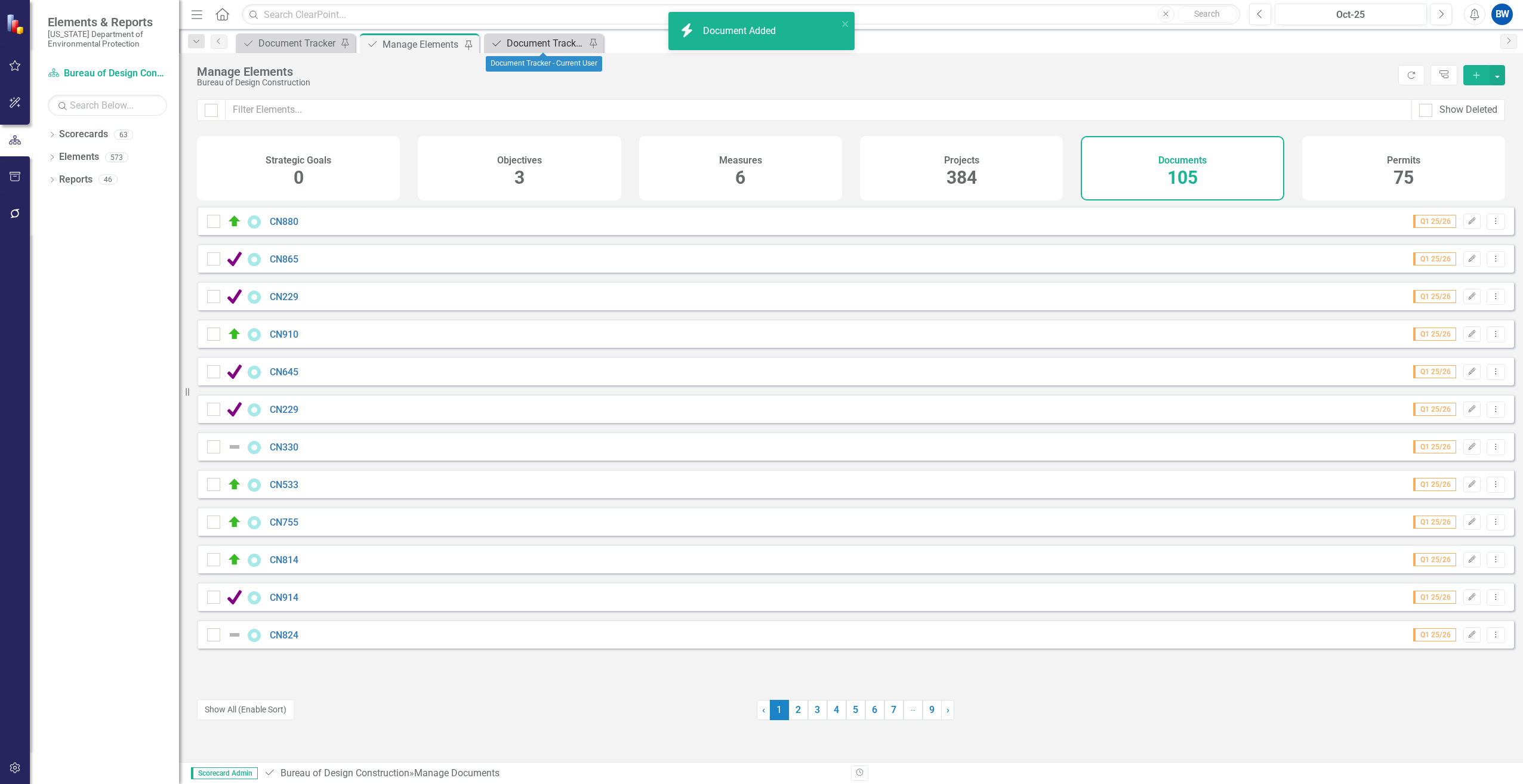
click at [528, 39] on div "Document Tracker - Current User" at bounding box center [546, 43] width 79 height 15
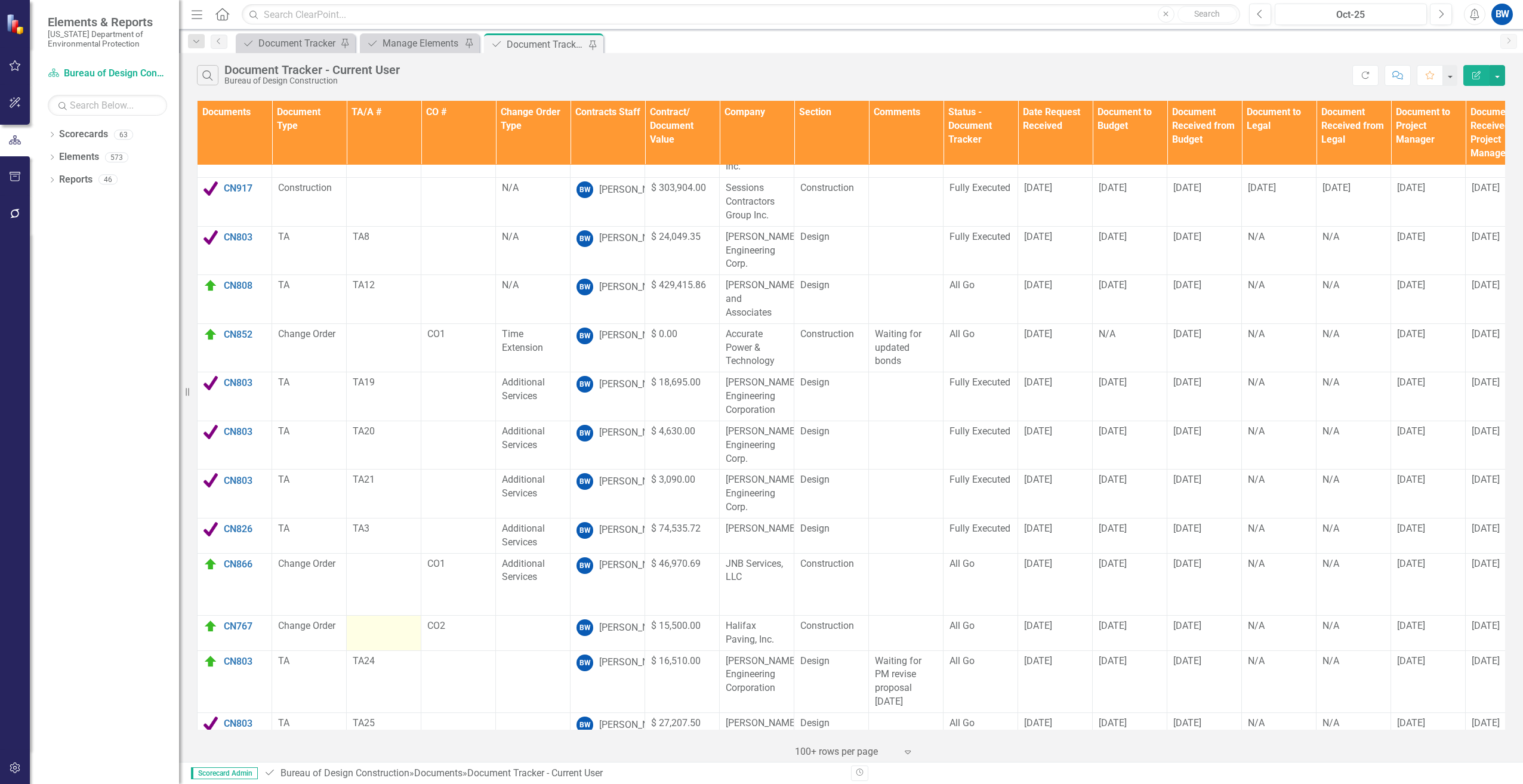
scroll to position [757, 0]
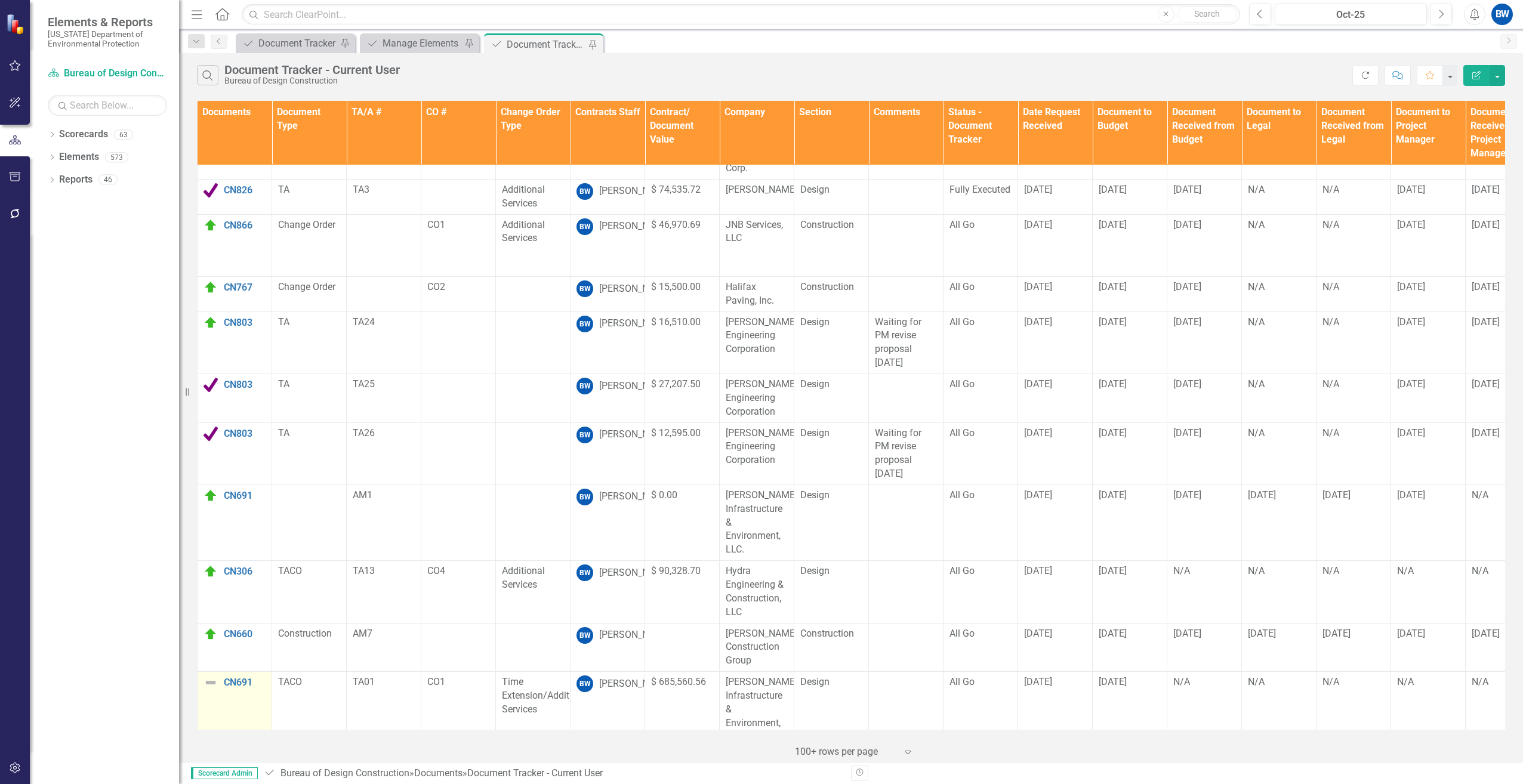
click at [209, 675] on img at bounding box center [210, 682] width 14 height 14
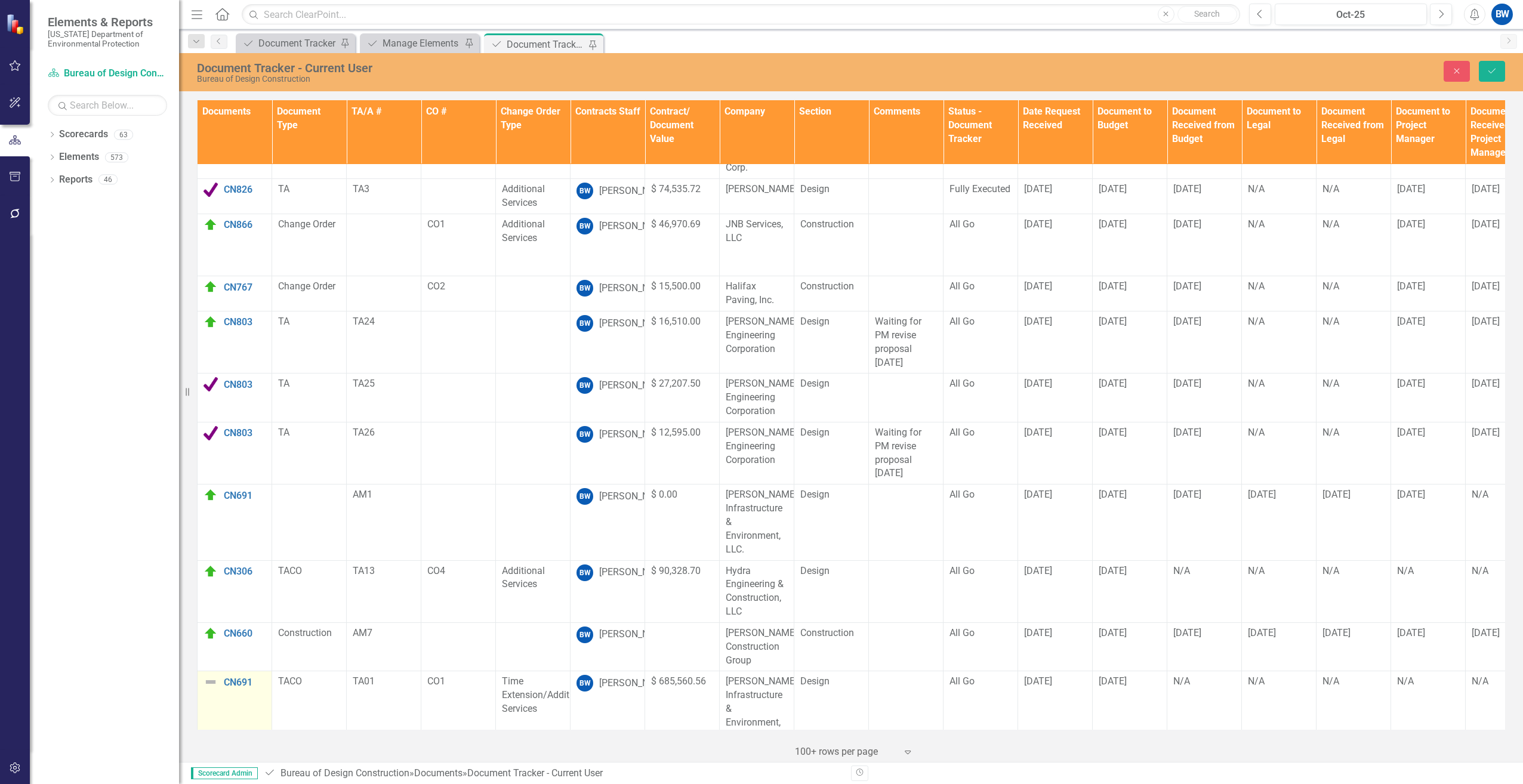
scroll to position [756, 0]
click at [209, 680] on img at bounding box center [214, 687] width 14 height 14
click at [224, 597] on img at bounding box center [222, 599] width 14 height 14
